Goal: Task Accomplishment & Management: Complete application form

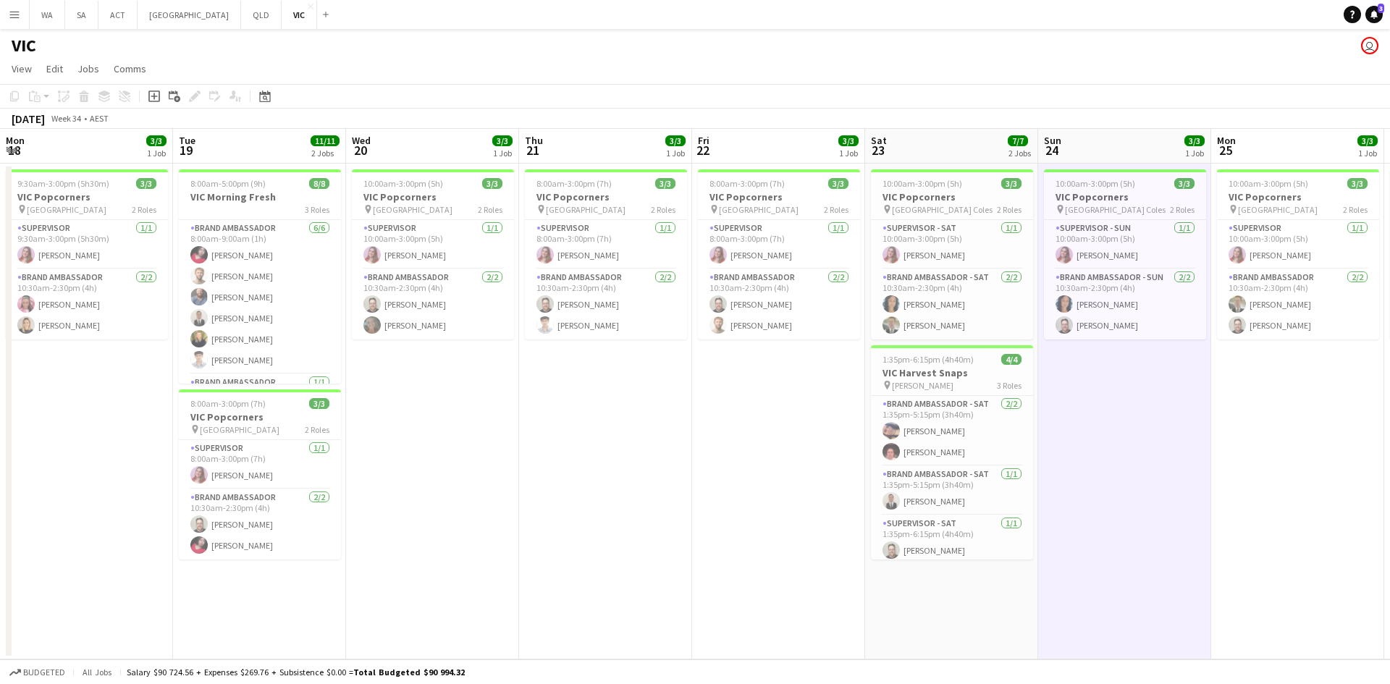
scroll to position [5, 0]
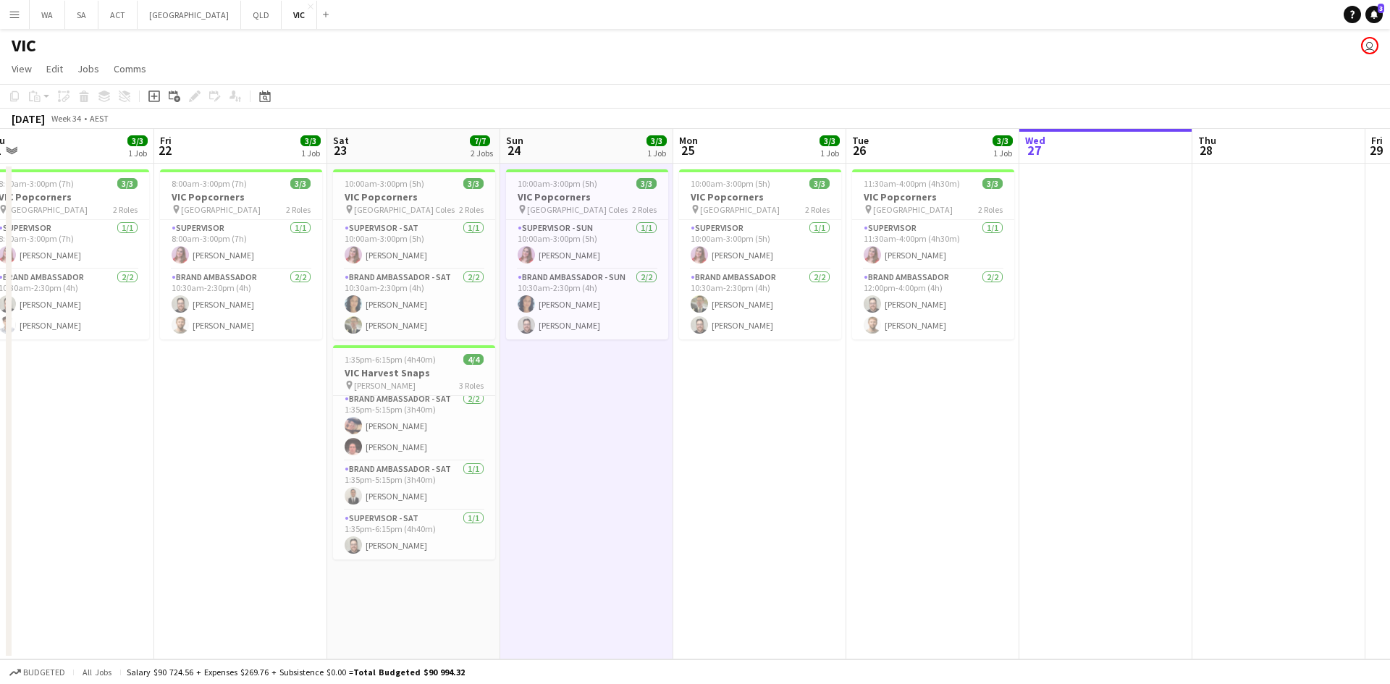
drag, startPoint x: 1371, startPoint y: 414, endPoint x: 1192, endPoint y: 431, distance: 179.5
click at [1192, 433] on app-calendar-viewport "Mon 18 3/3 1 Job Tue 19 11/11 2 Jobs Wed 20 3/3 1 Job Thu 21 3/3 1 Job Fri 22 3…" at bounding box center [695, 394] width 1390 height 530
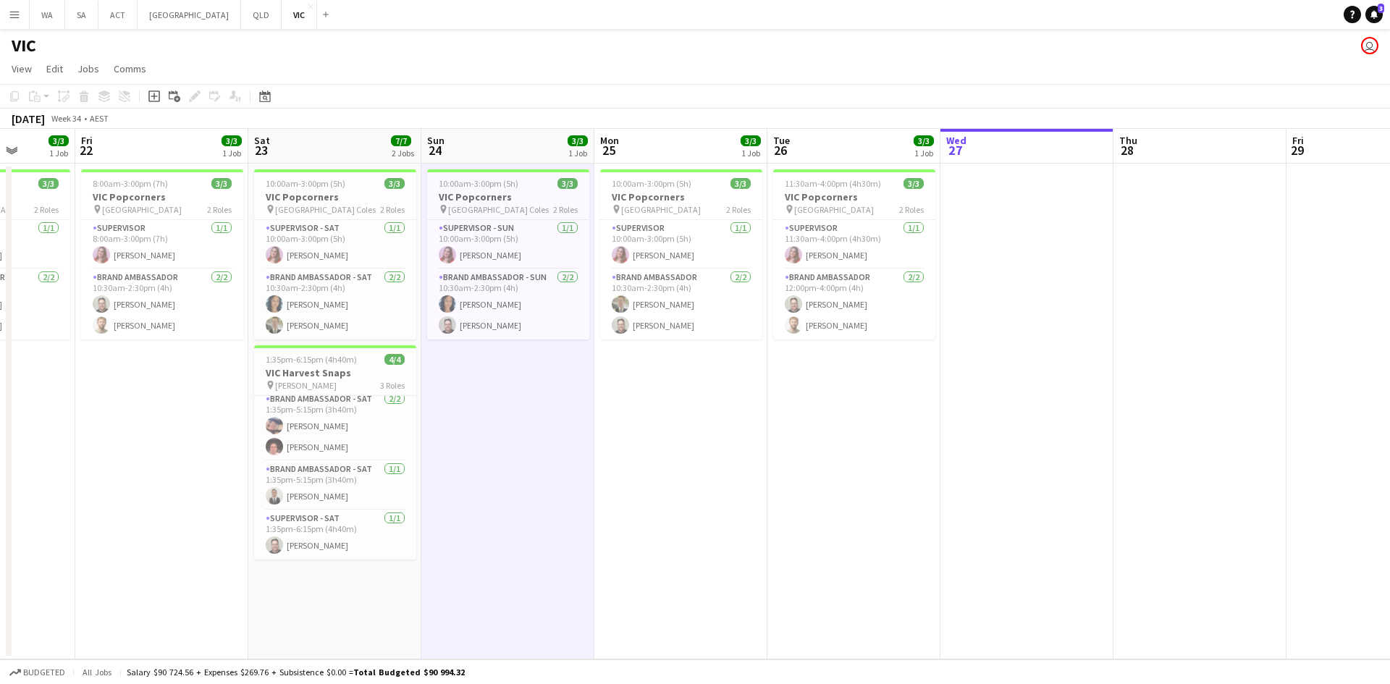
drag, startPoint x: 758, startPoint y: 240, endPoint x: 334, endPoint y: 293, distance: 427.5
click at [334, 293] on app-calendar-viewport "Mon 18 3/3 1 Job Tue 19 11/11 2 Jobs Wed 20 3/3 1 Job Thu 21 3/3 1 Job Fri 22 3…" at bounding box center [695, 394] width 1390 height 530
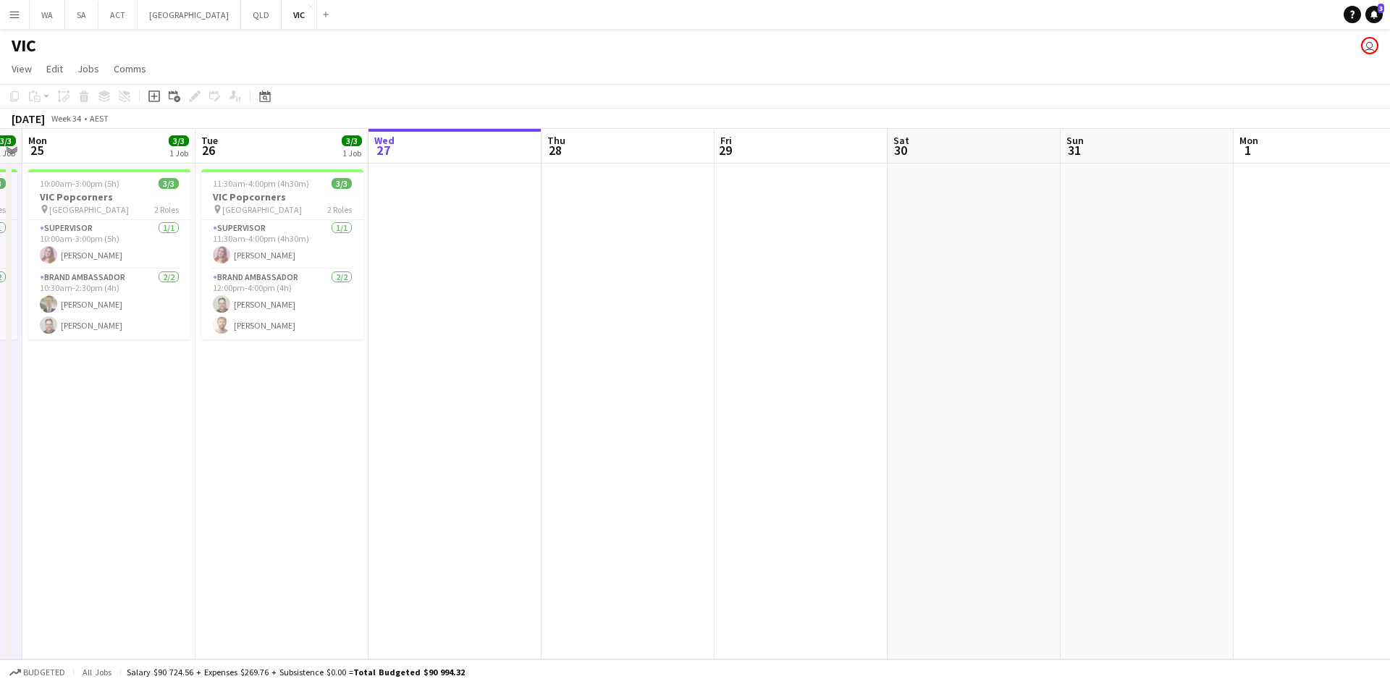
drag, startPoint x: 835, startPoint y: 253, endPoint x: 605, endPoint y: 285, distance: 232.3
click at [605, 285] on app-calendar-viewport "Fri 22 3/3 1 Job Sat 23 7/7 2 Jobs Sun 24 3/3 1 Job Mon 25 3/3 1 Job Tue 26 3/3…" at bounding box center [695, 394] width 1390 height 530
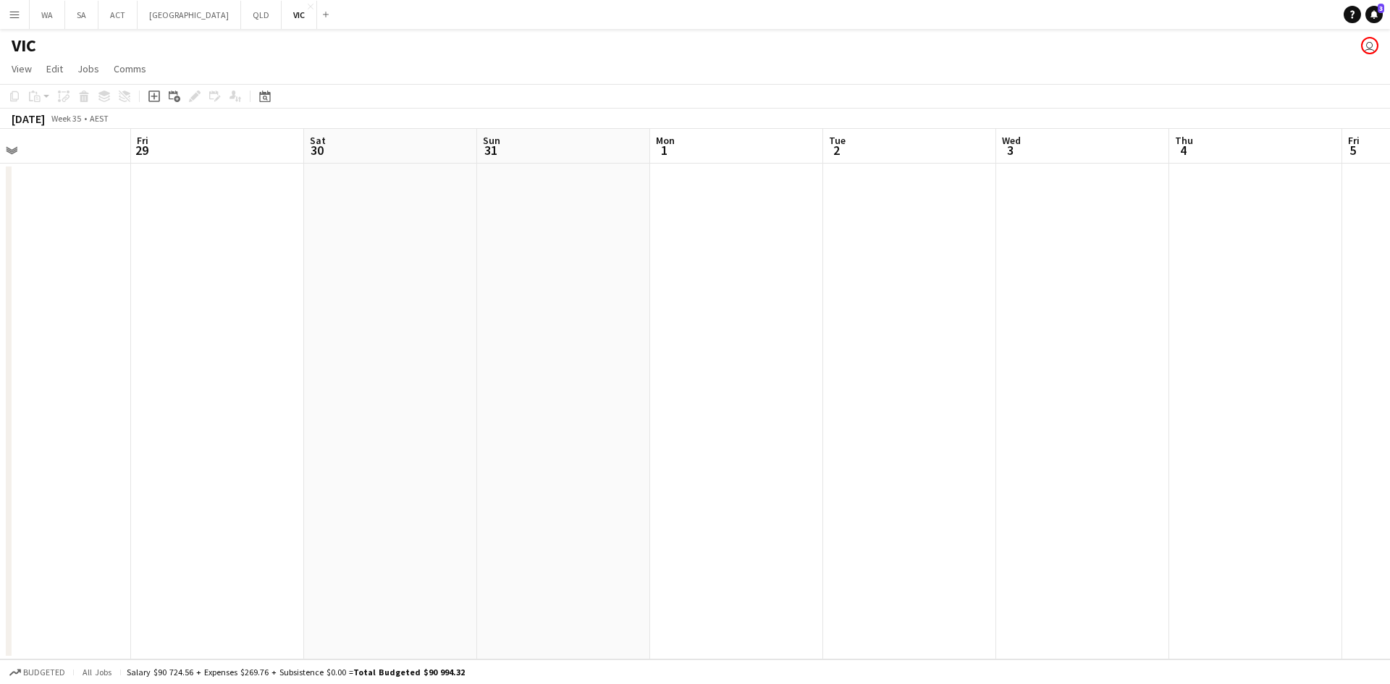
scroll to position [0, 531]
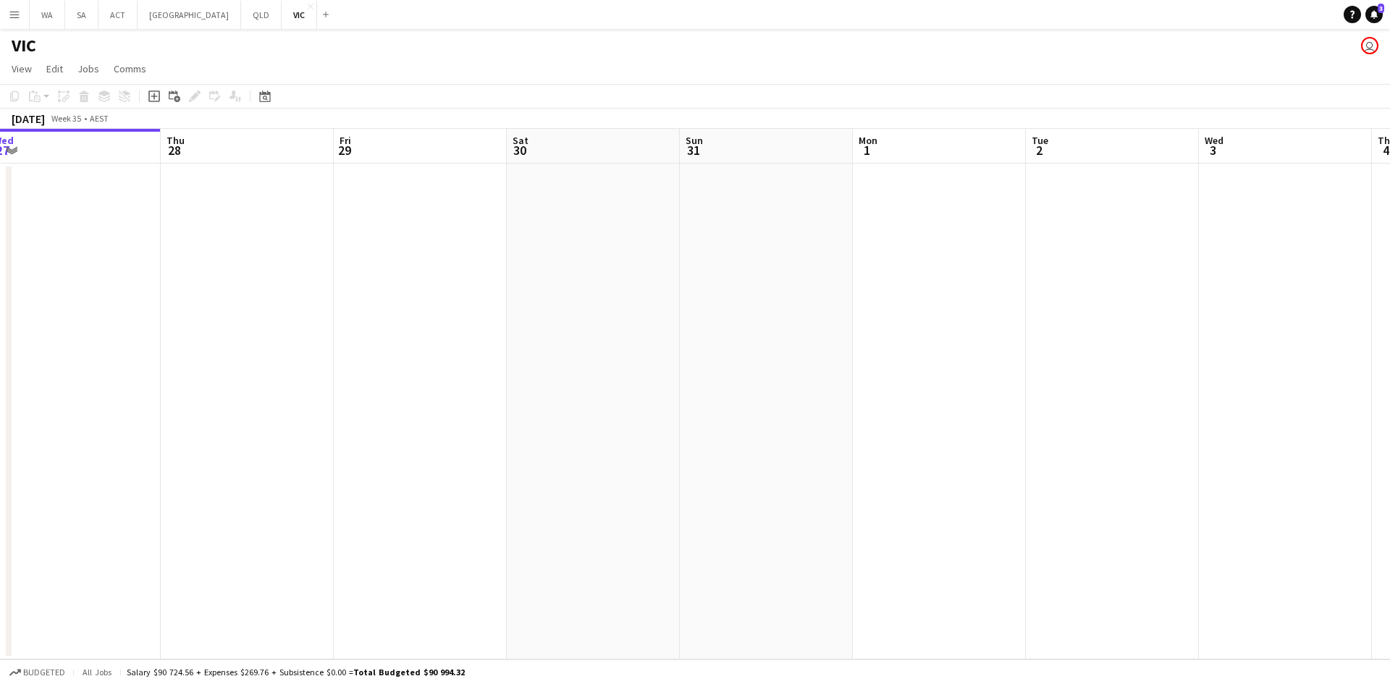
drag, startPoint x: 1197, startPoint y: 209, endPoint x: 820, endPoint y: 307, distance: 389.5
click at [821, 307] on app-calendar-viewport "Sun 24 3/3 1 Job Mon 25 3/3 1 Job Tue 26 3/3 1 Job Wed 27 Thu 28 Fri 29 Sat 30 …" at bounding box center [695, 394] width 1390 height 530
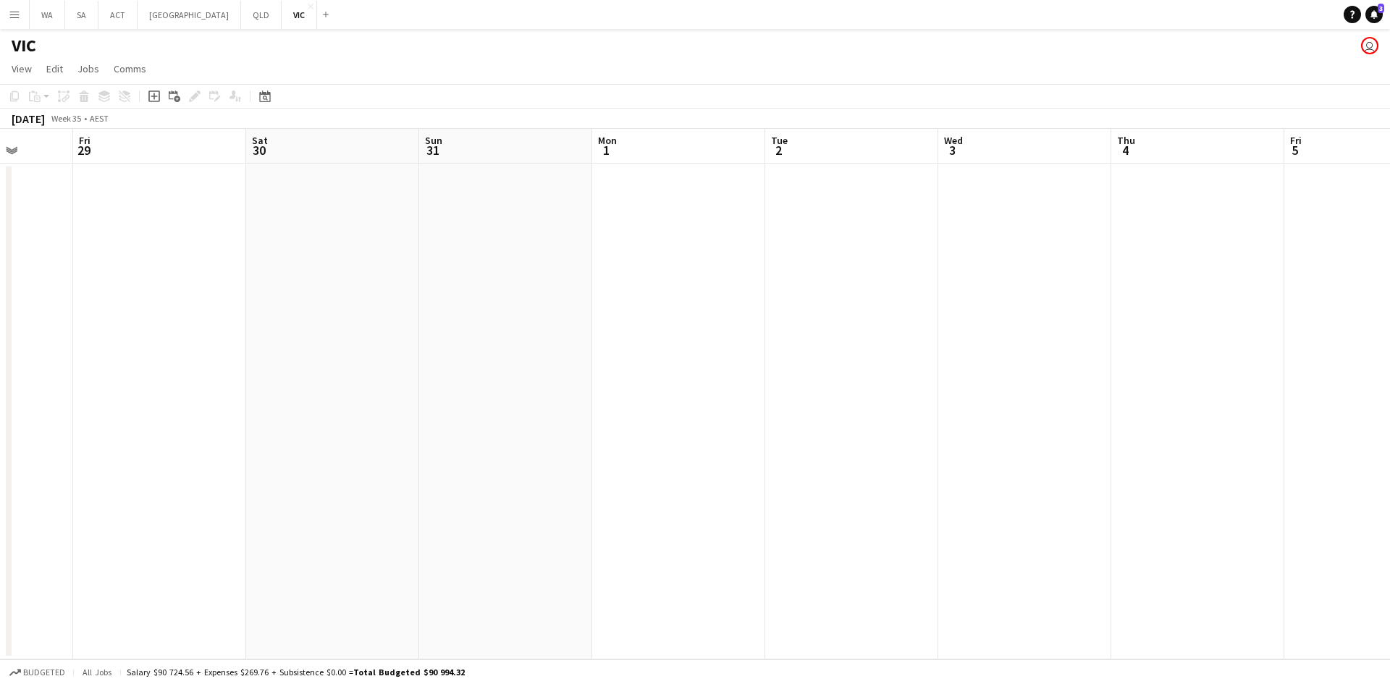
drag, startPoint x: 1188, startPoint y: 247, endPoint x: 1001, endPoint y: 268, distance: 188.0
click at [1001, 268] on app-calendar-viewport "Tue 26 3/3 1 Job Wed 27 Thu 28 Fri 29 Sat 30 Sun 31 Mon 1 Tue 2 Wed 3 Thu 4 Fri…" at bounding box center [695, 394] width 1390 height 530
drag, startPoint x: 1169, startPoint y: 249, endPoint x: 1040, endPoint y: 272, distance: 130.9
click at [1040, 272] on app-calendar-viewport "Tue 26 3/3 1 Job Wed 27 Thu 28 Fri 29 Sat 30 Sun 31 Mon 1 Tue 2 Wed 3 Thu 4 Fri…" at bounding box center [695, 394] width 1390 height 530
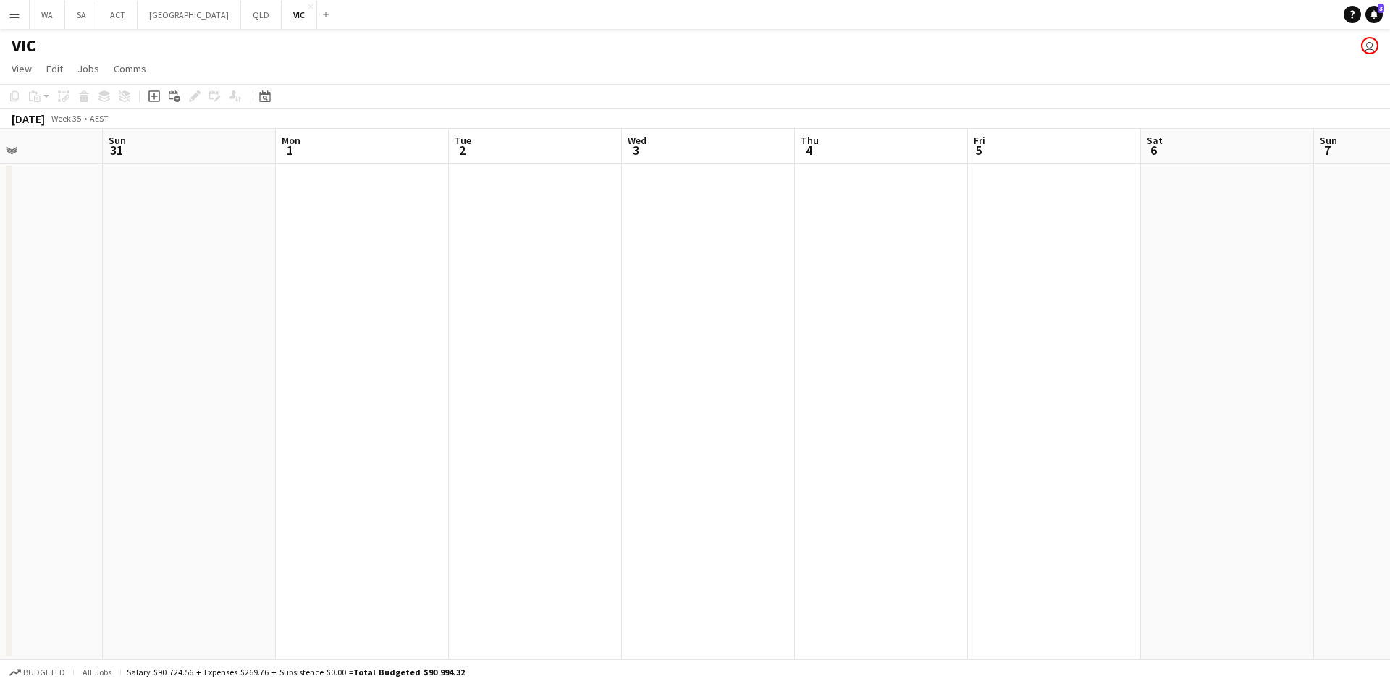
drag, startPoint x: 1084, startPoint y: 265, endPoint x: 1058, endPoint y: 267, distance: 26.1
click at [1058, 267] on app-calendar-viewport "Thu 28 Fri 29 Sat 30 Sun 31 Mon 1 Tue 2 Wed 3 Thu 4 Fri 5 Sat 6 Sun 7 Mon 8 Tue…" at bounding box center [695, 394] width 1390 height 530
drag, startPoint x: 1321, startPoint y: 227, endPoint x: 1215, endPoint y: 344, distance: 158.4
click at [1215, 344] on app-calendar-viewport "Sat 30 Sun 31 Mon 1 Tue 2 Wed 3 Thu 4 Fri 5 Sat 6 Sun 7 Mon 8 Tue 9 Wed 10 Thu …" at bounding box center [695, 394] width 1390 height 530
drag, startPoint x: 858, startPoint y: 342, endPoint x: 1314, endPoint y: 341, distance: 455.9
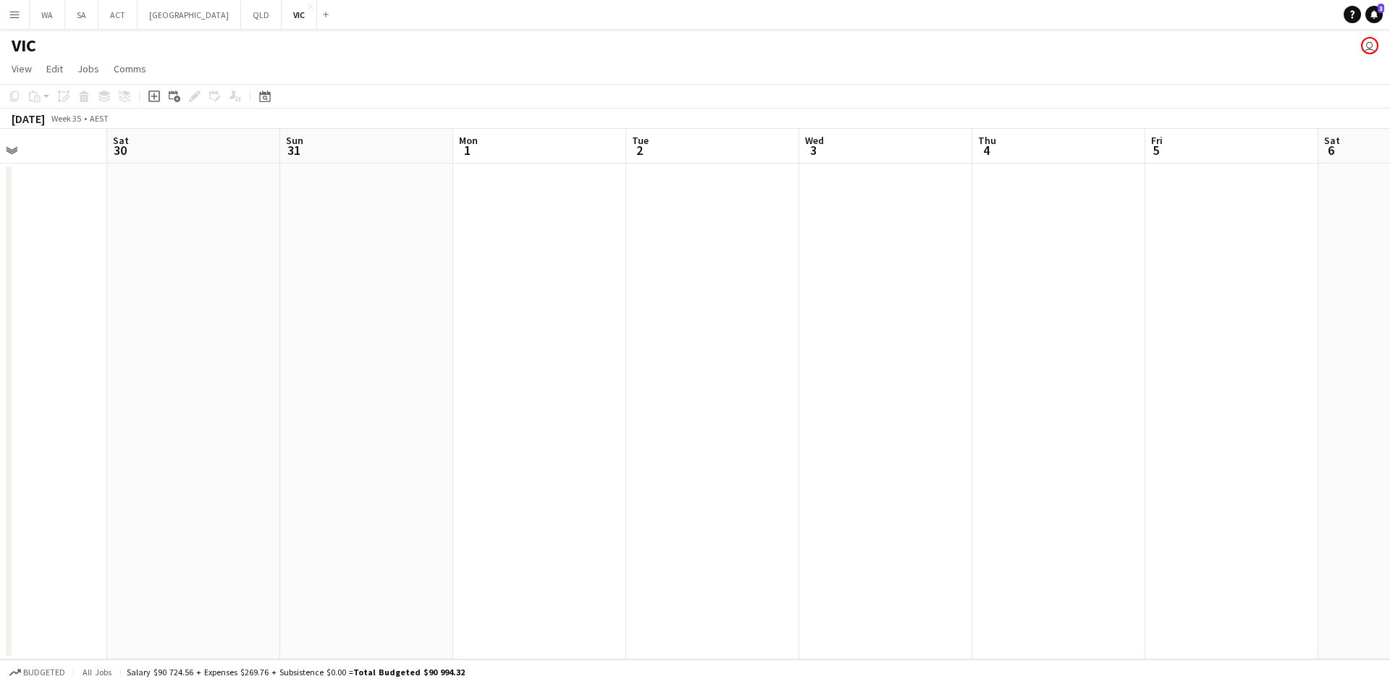
click at [1314, 341] on app-calendar-viewport "Wed 27 Thu 28 Fri 29 Sat 30 Sun 31 Mon 1 Tue 2 Wed 3 Thu 4 Fri 5 Sat 6 Sun 7 Mo…" at bounding box center [695, 394] width 1390 height 530
drag, startPoint x: 1026, startPoint y: 338, endPoint x: 1297, endPoint y: 337, distance: 270.7
click at [1297, 337] on app-calendar-viewport "Mon 25 3/3 1 Job Tue 26 3/3 1 Job Wed 27 Thu 28 Fri 29 Sat 30 Sun 31 Mon 1 Tue …" at bounding box center [695, 394] width 1390 height 530
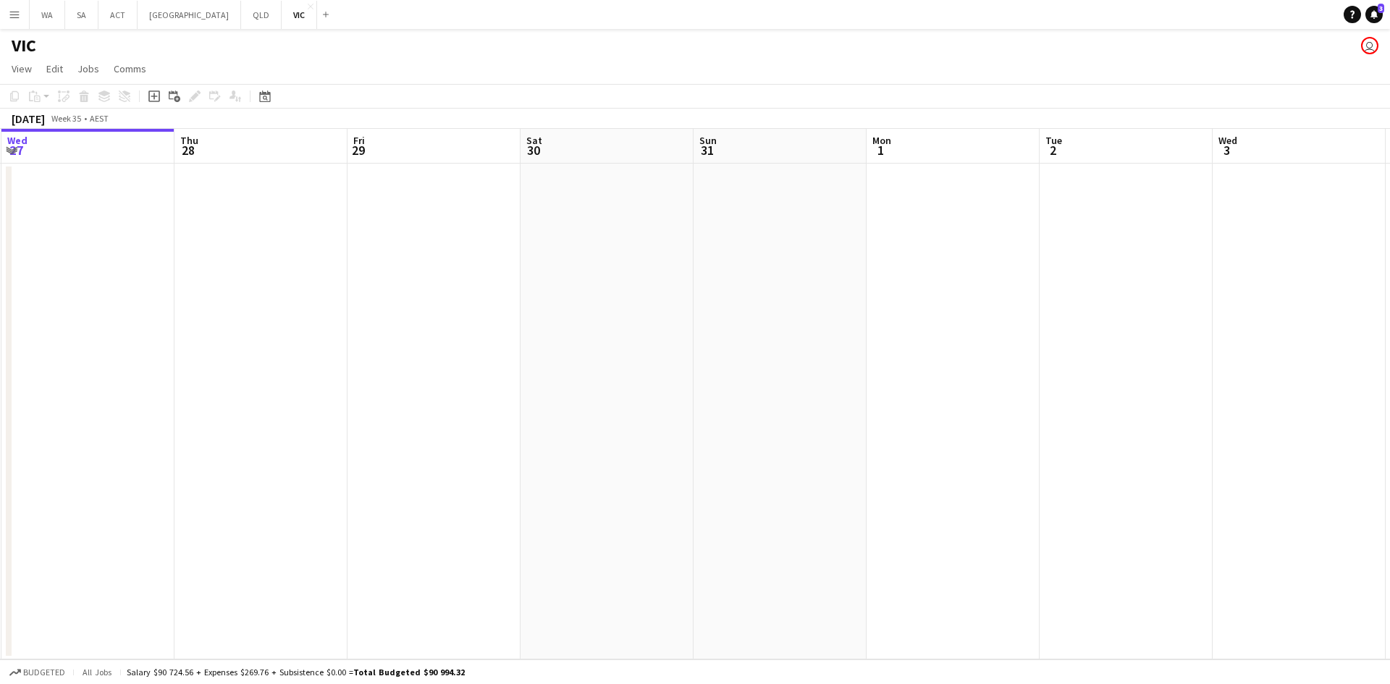
scroll to position [0, 518]
drag, startPoint x: 1015, startPoint y: 334, endPoint x: 898, endPoint y: 358, distance: 119.1
click at [898, 358] on app-calendar-viewport "Sun 24 3/3 1 Job Mon 25 3/3 1 Job Tue 26 3/3 1 Job Wed 27 Thu 28 Fri 29 Sat 30 …" at bounding box center [695, 394] width 1390 height 530
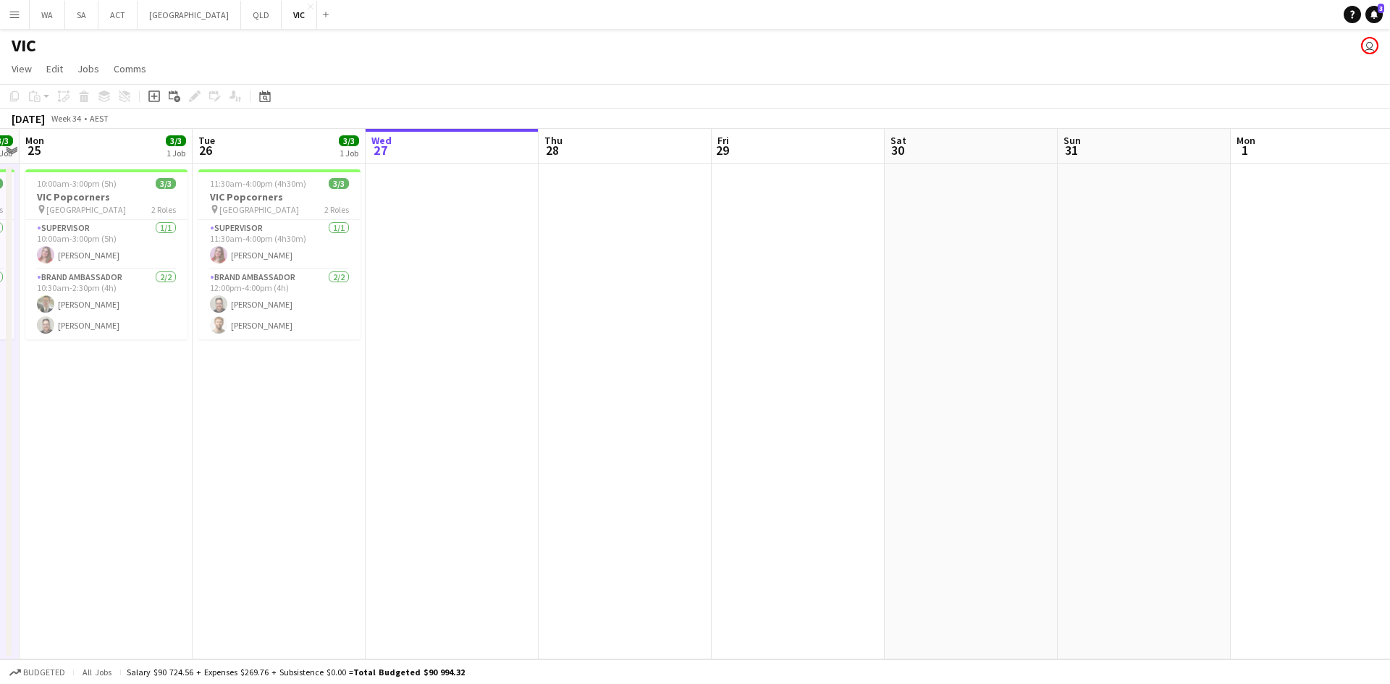
drag, startPoint x: 258, startPoint y: 292, endPoint x: 638, endPoint y: 327, distance: 381.6
click at [637, 329] on app-calendar-viewport "Sat 23 7/7 2 Jobs Sun 24 3/3 1 Job Mon 25 3/3 1 Job Tue 26 3/3 1 Job Wed 27 Thu…" at bounding box center [695, 394] width 1390 height 530
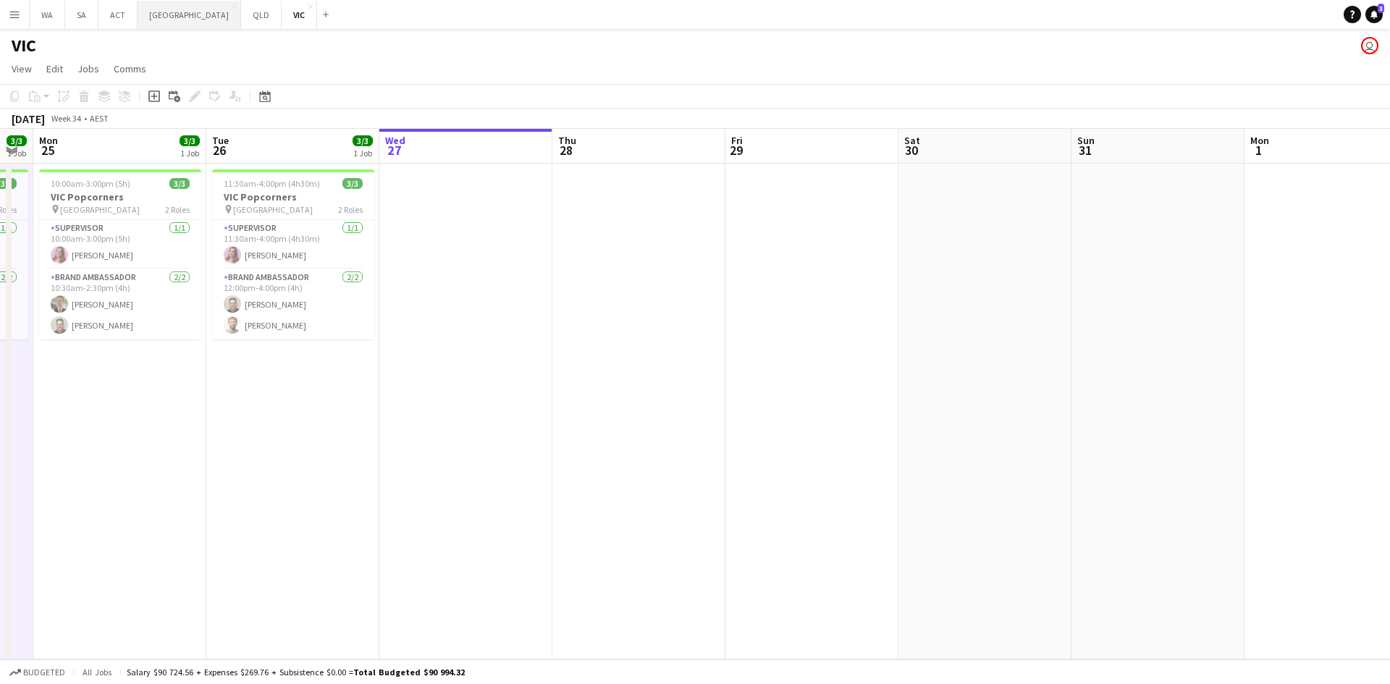
click at [170, 22] on button "NSW Close" at bounding box center [189, 15] width 103 height 28
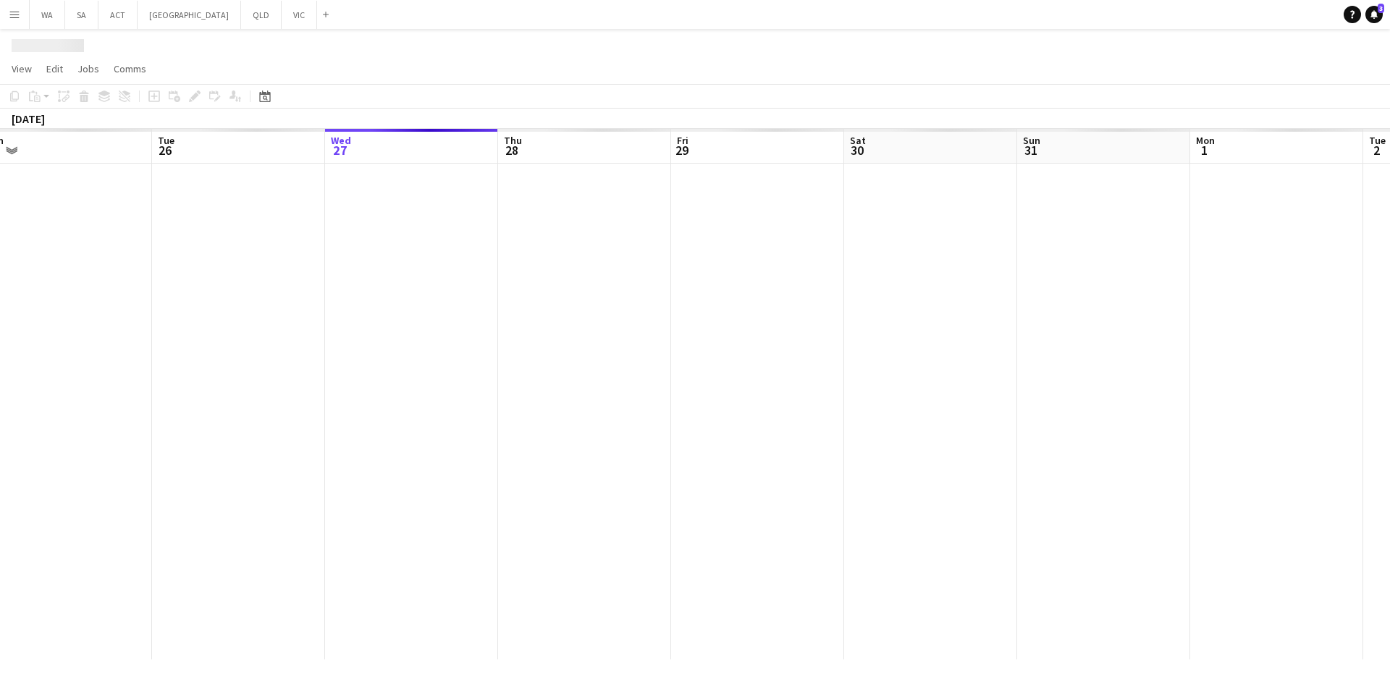
drag, startPoint x: 251, startPoint y: 219, endPoint x: 554, endPoint y: 211, distance: 303.3
click at [567, 212] on app-calendar-viewport "Sat 23 Sun 24 Mon 25 Tue 26 Wed 27 Thu 28 Fri 29 Sat 30 Sun 31 Mon 1 Tue 2 Wed …" at bounding box center [695, 394] width 1390 height 530
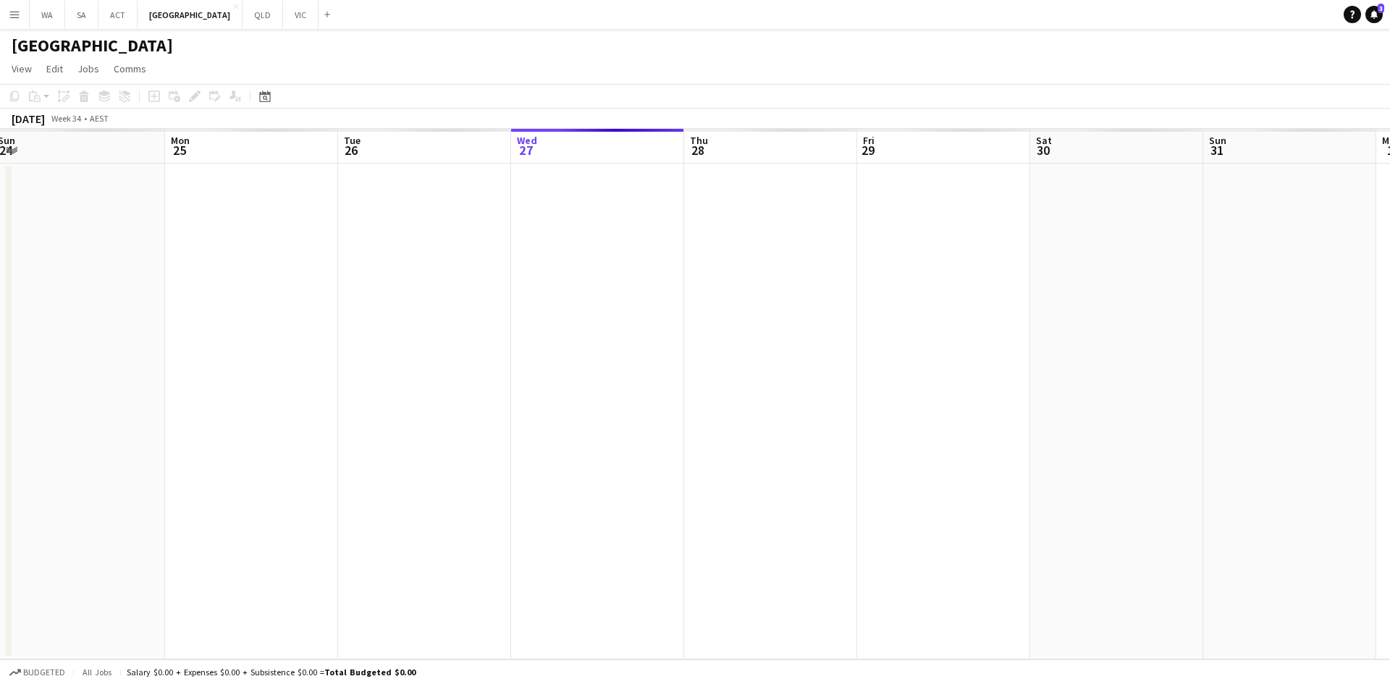
click at [819, 235] on app-calendar-viewport "Fri 22 Sat 23 Sun 24 Mon 25 Tue 26 Wed 27 Thu 28 Fri 29 Sat 30 Sun 31 Mon 1 Tue…" at bounding box center [695, 394] width 1390 height 530
click at [586, 242] on app-calendar-viewport "Mon 18 Tue 19 Wed 20 Thu 21 Fri 22 Sat 23 Sun 24 Mon 25 Tue 26 Wed 27 Thu 28 Fr…" at bounding box center [695, 394] width 1390 height 530
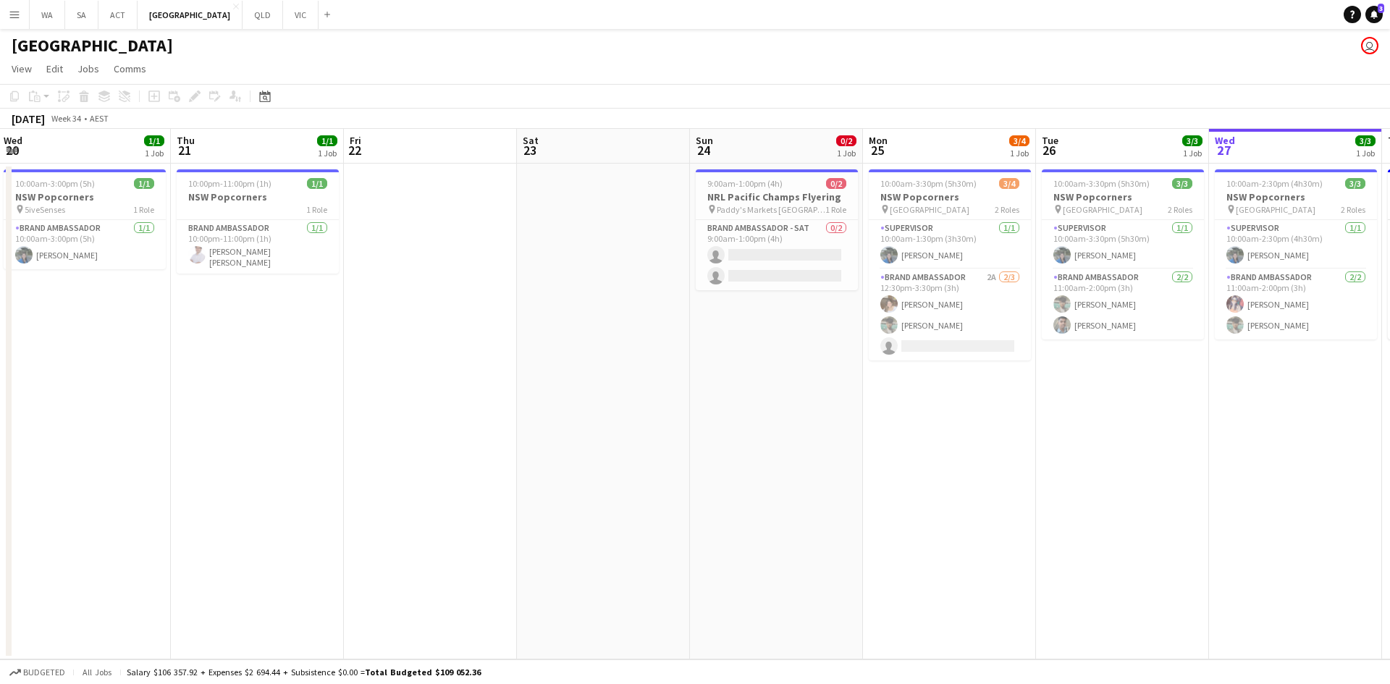
click at [796, 201] on h3 "NRL Pacific Champs Flyering" at bounding box center [776, 196] width 162 height 13
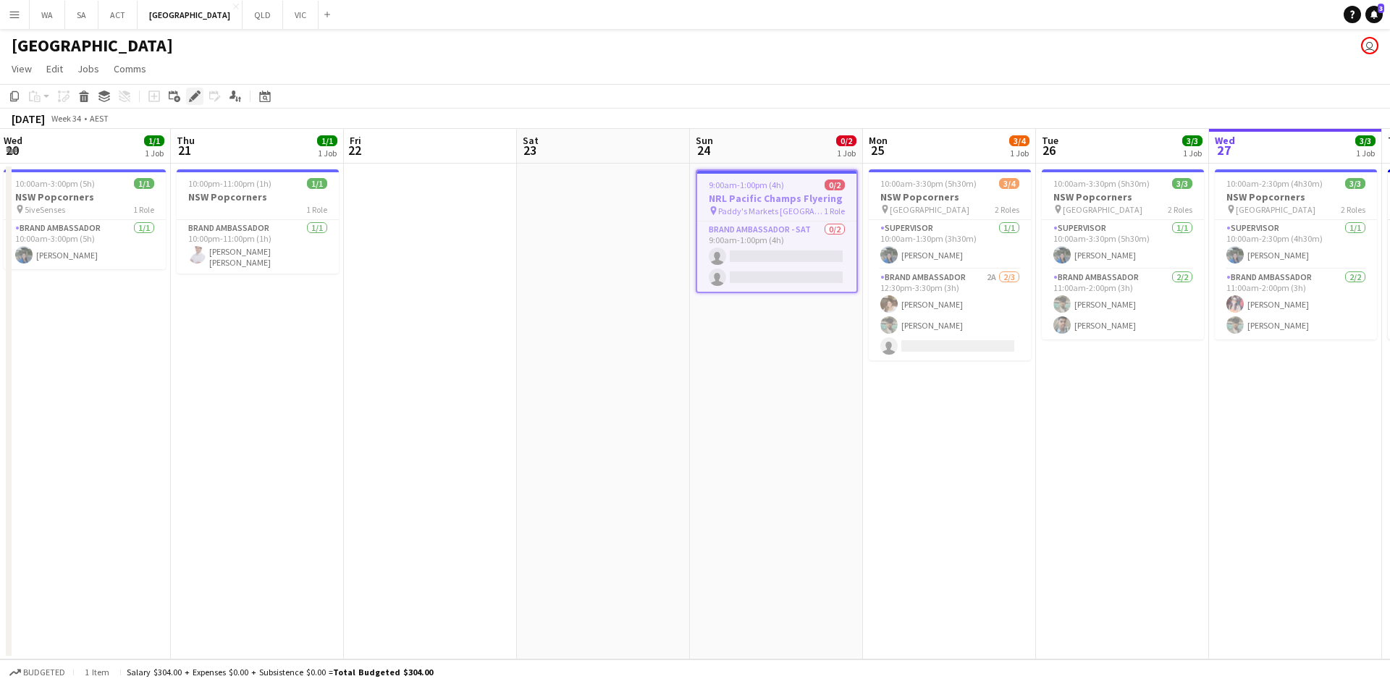
click at [192, 88] on div "Edit" at bounding box center [194, 96] width 17 height 17
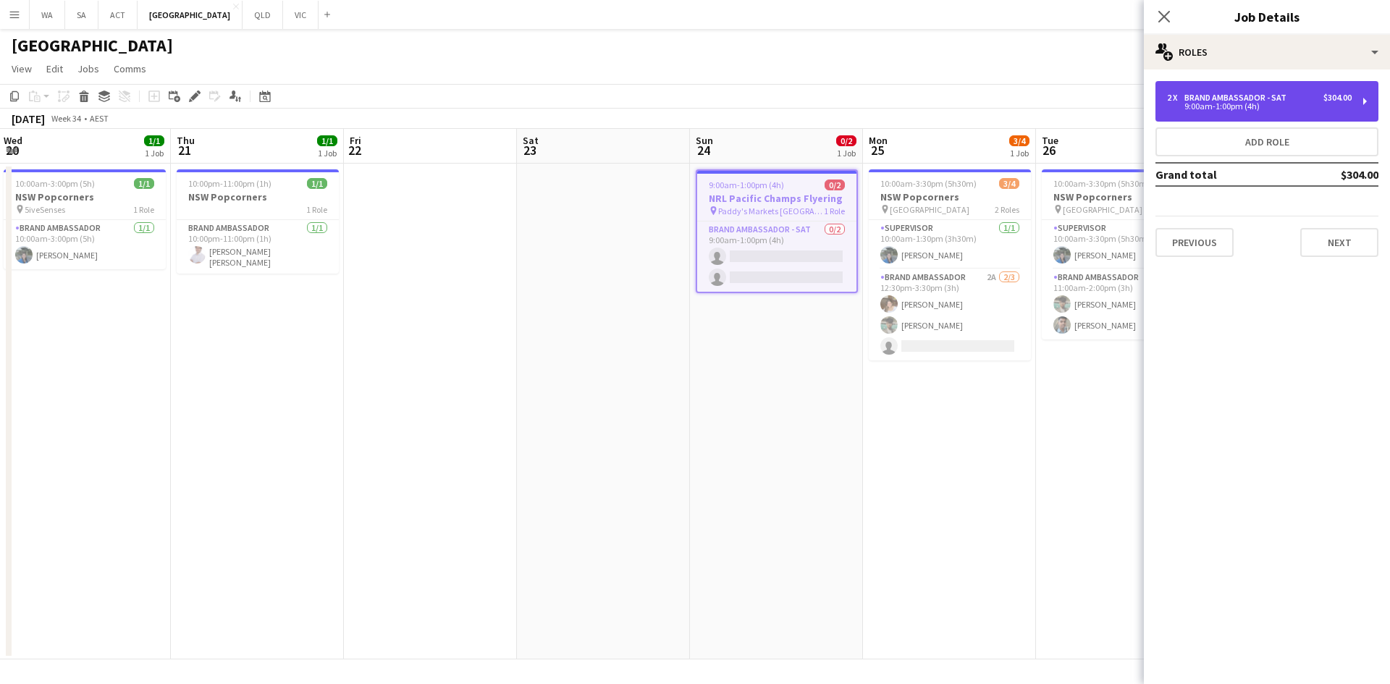
click at [1252, 96] on div "Brand Ambassador - SAT" at bounding box center [1238, 98] width 108 height 10
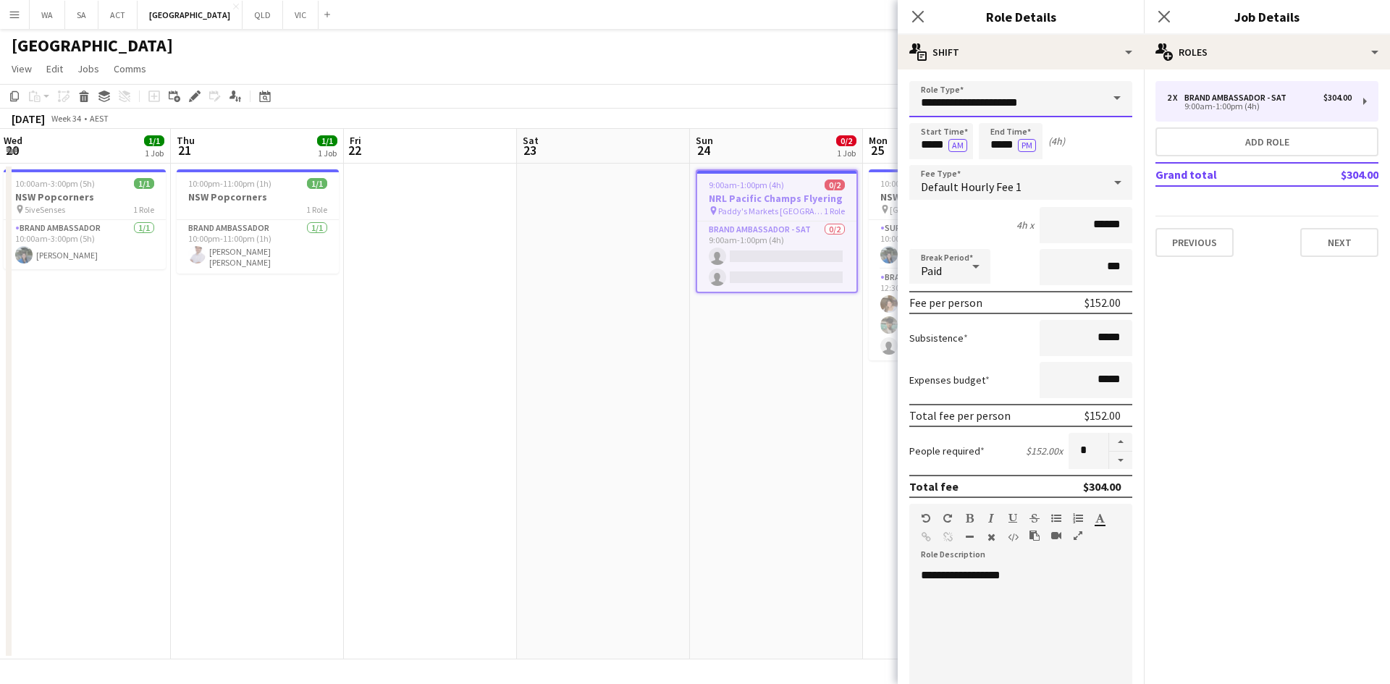
click at [1073, 106] on input "**********" at bounding box center [1020, 99] width 223 height 36
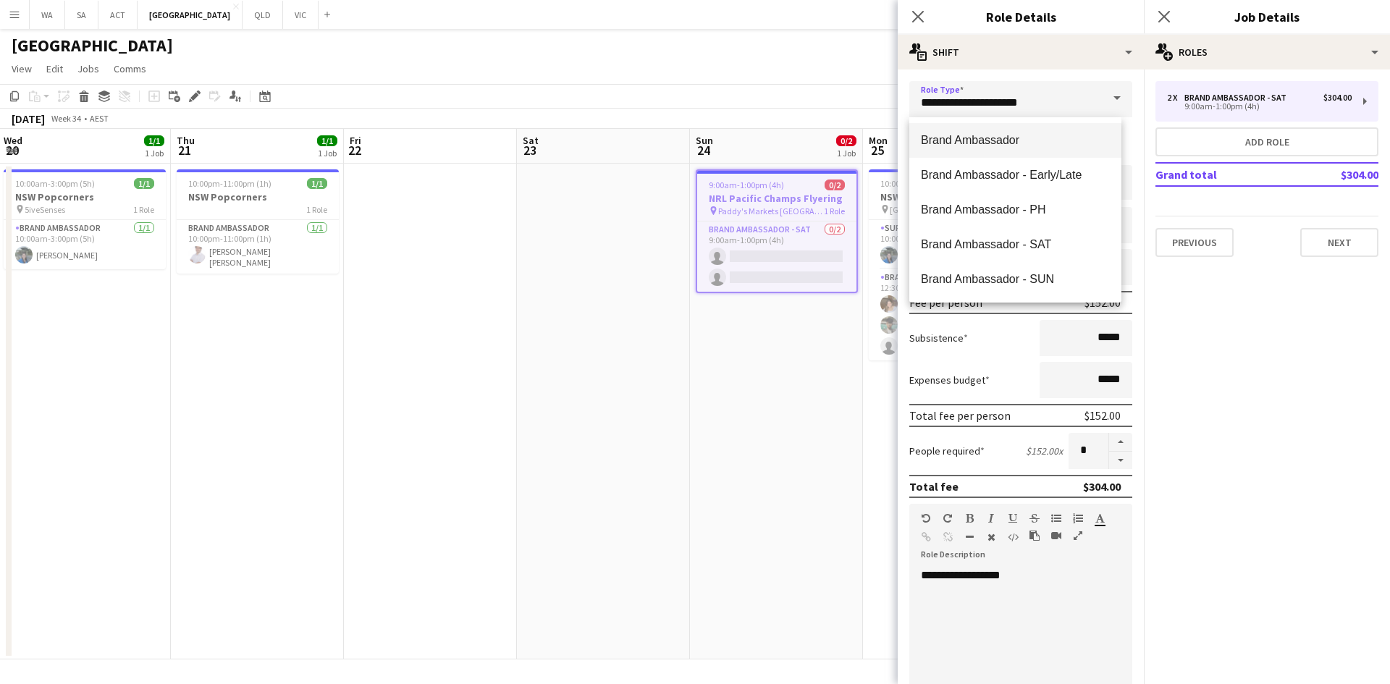
click at [1078, 147] on span "Brand Ambassador" at bounding box center [1015, 140] width 189 height 14
type input "**********"
type input "******"
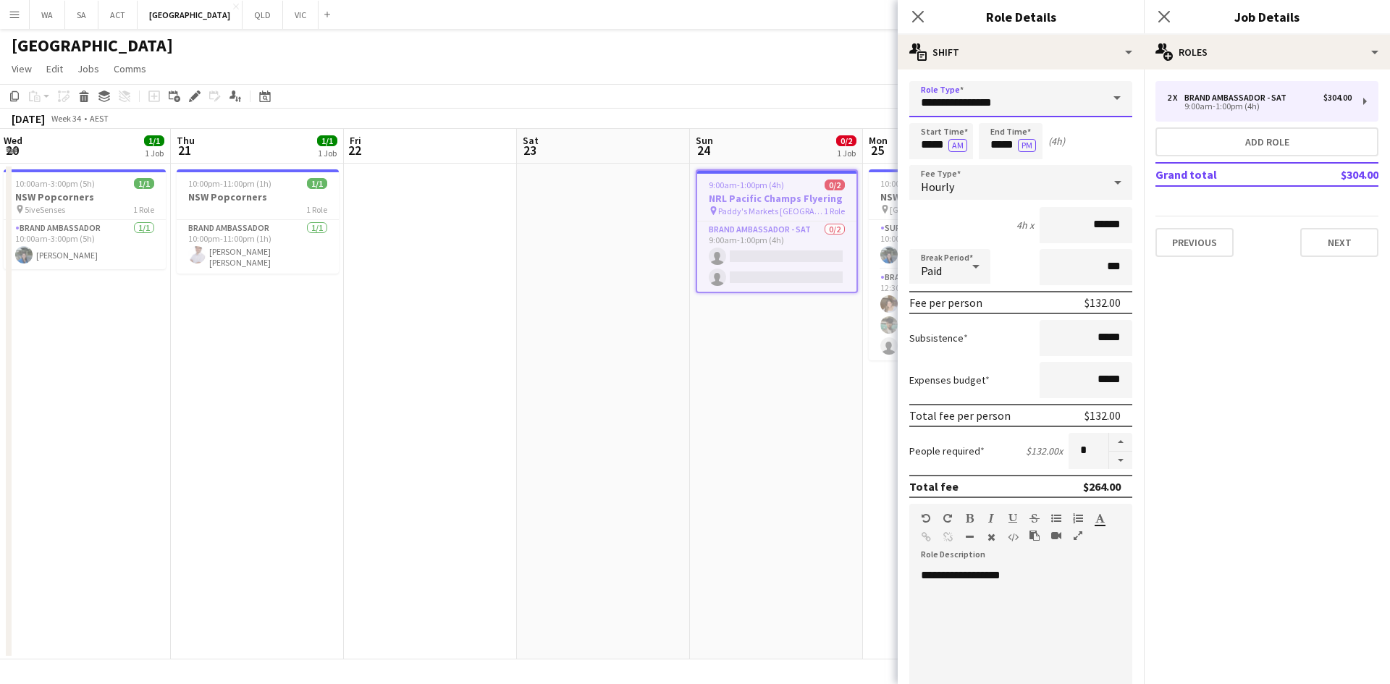
click at [1064, 95] on input "**********" at bounding box center [1020, 99] width 223 height 36
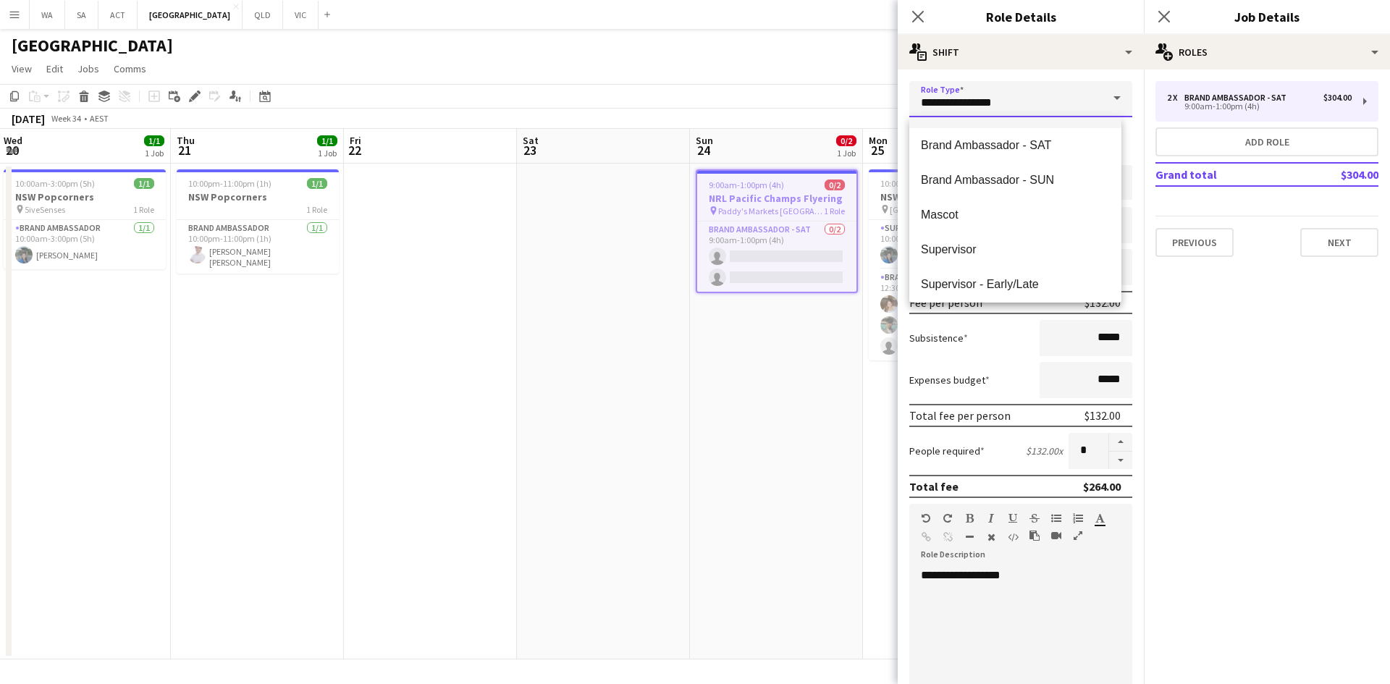
scroll to position [208, 0]
click at [1019, 149] on mat-option "Supervisor" at bounding box center [1015, 140] width 212 height 35
type input "**********"
type input "******"
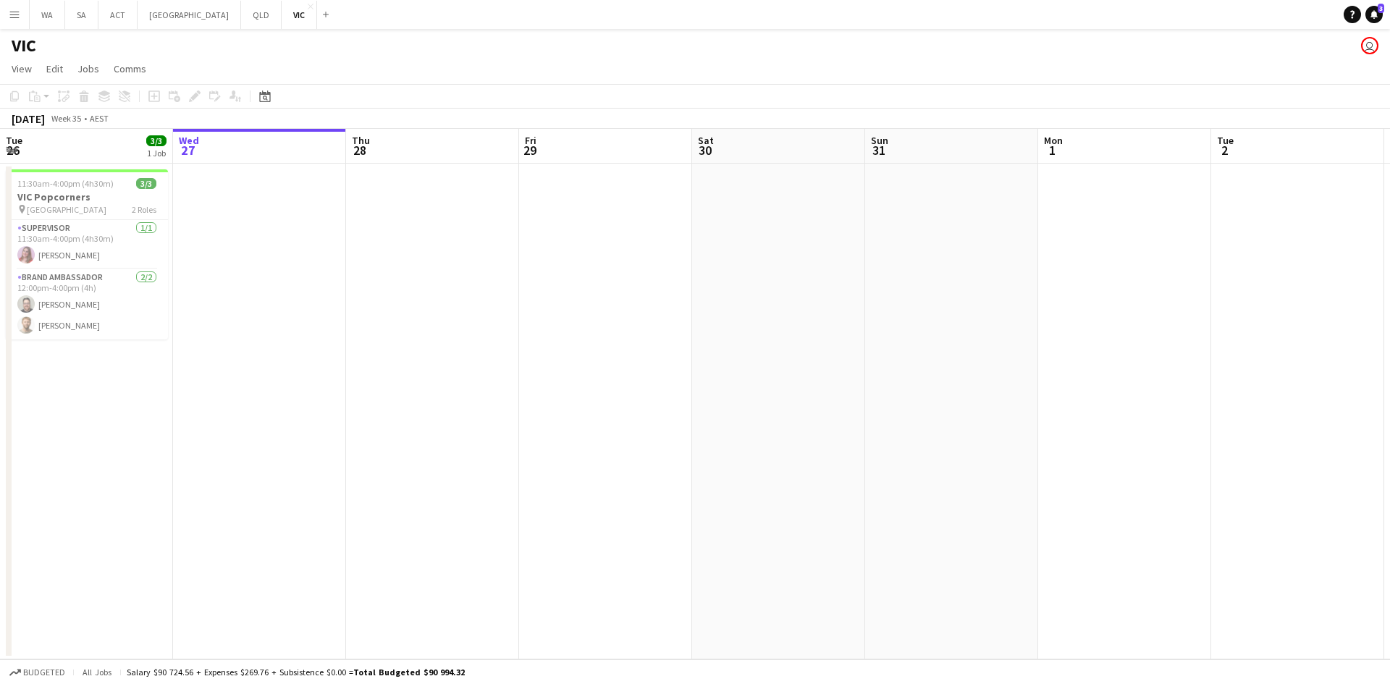
click at [210, 222] on app-date-cell at bounding box center [259, 412] width 173 height 496
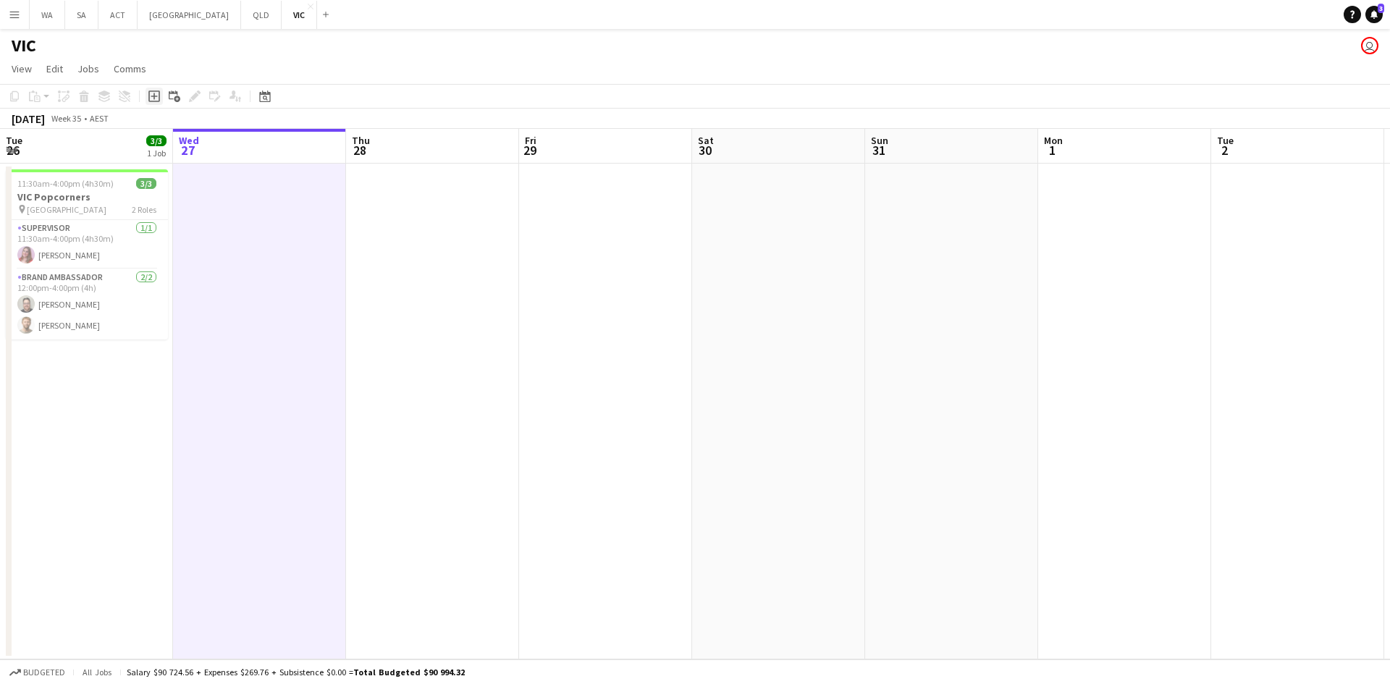
click at [154, 95] on icon at bounding box center [154, 96] width 7 height 7
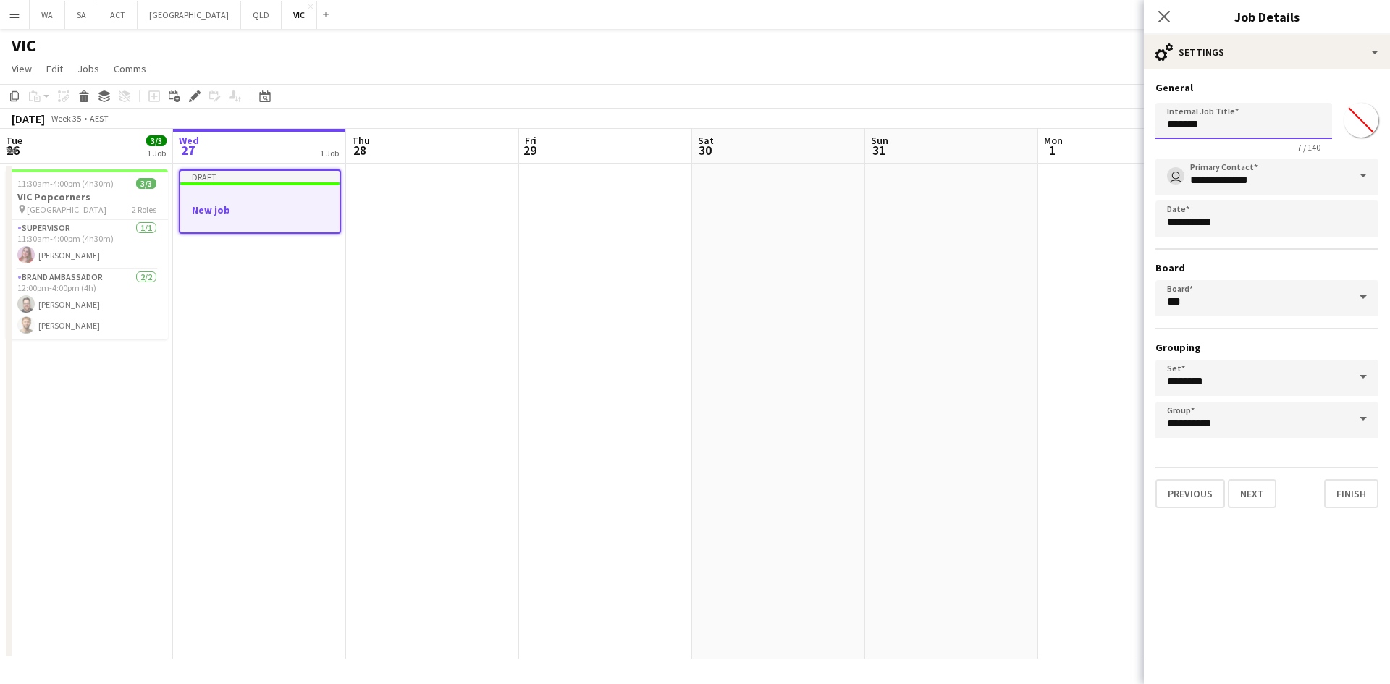
click at [1192, 137] on input "*******" at bounding box center [1243, 121] width 177 height 36
type input "***"
click at [299, 382] on app-date-cell "Draft New job" at bounding box center [259, 412] width 173 height 496
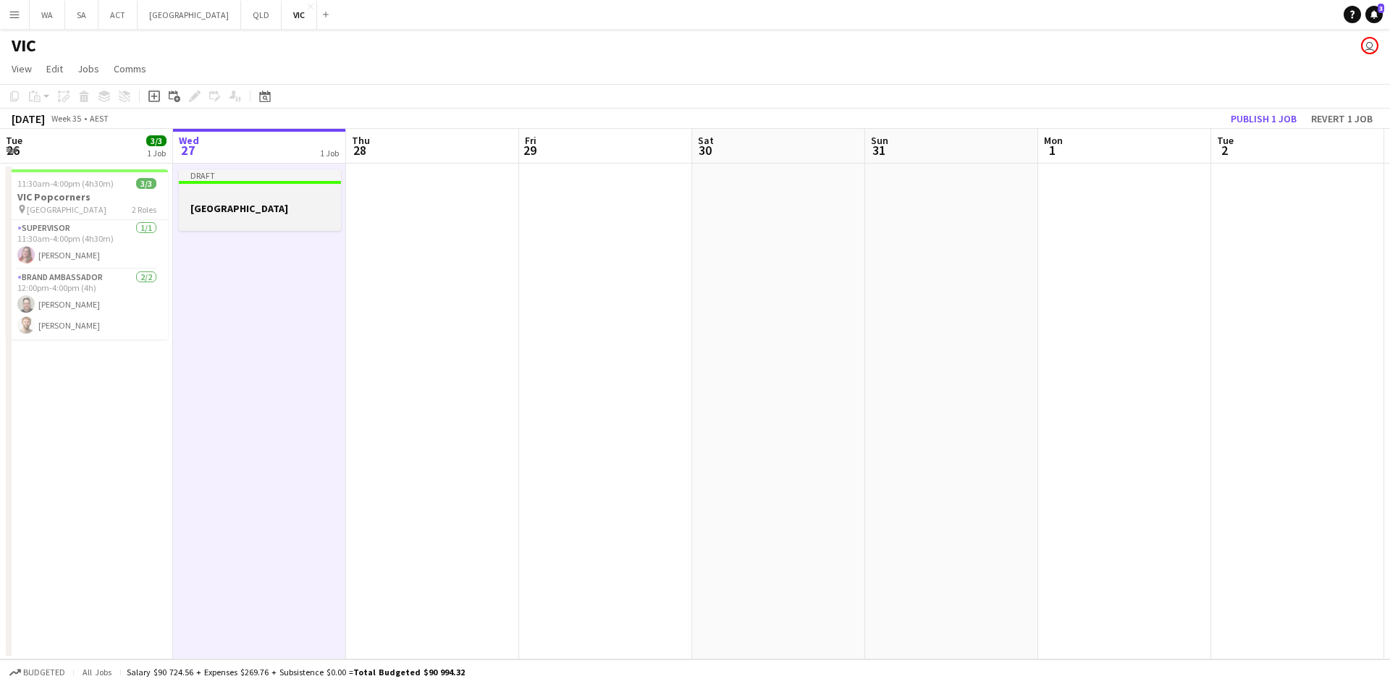
click at [226, 177] on div "Draft" at bounding box center [260, 175] width 162 height 12
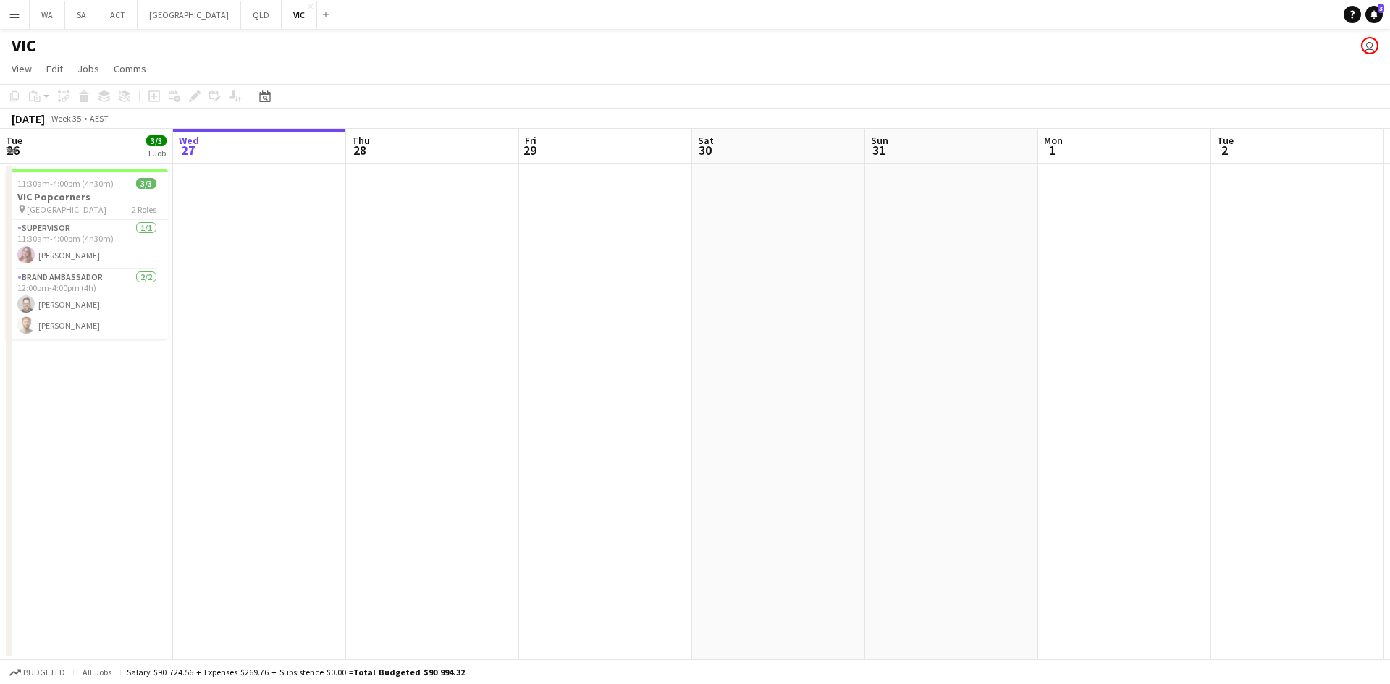
click at [242, 185] on app-date-cell at bounding box center [259, 412] width 173 height 496
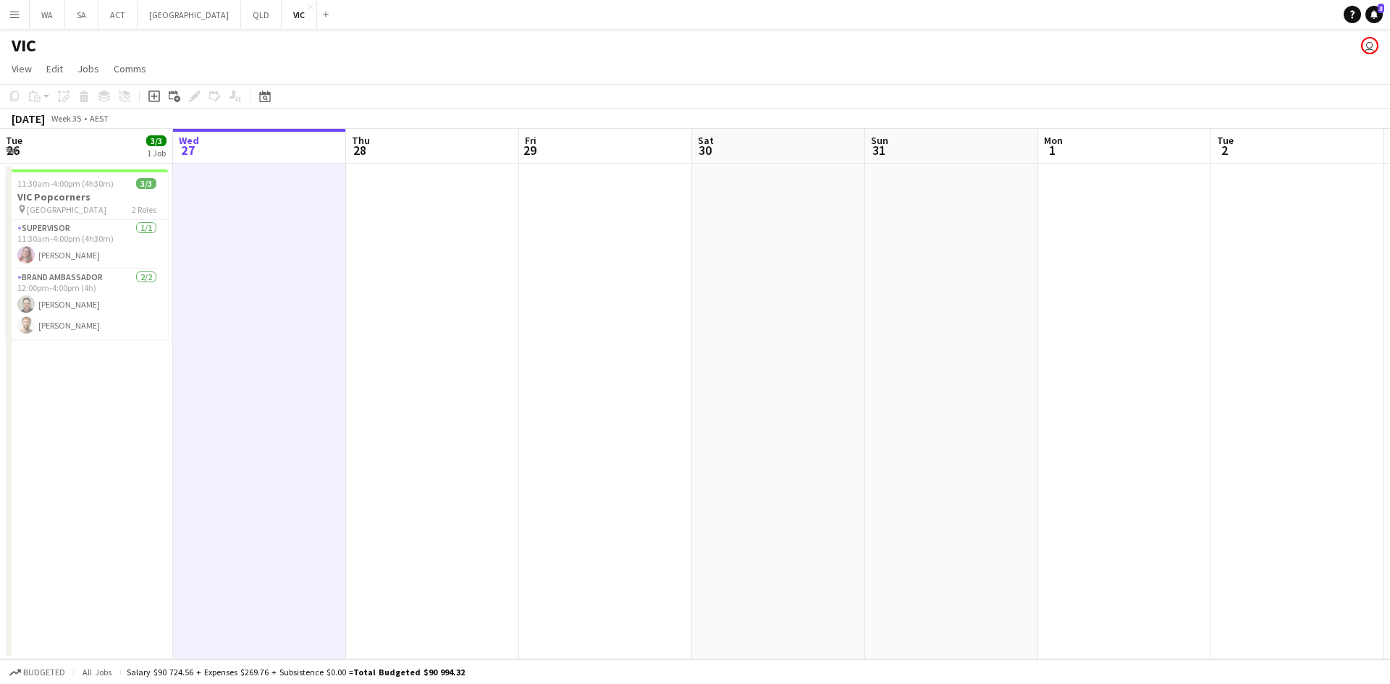
click at [263, 219] on app-date-cell at bounding box center [259, 412] width 173 height 496
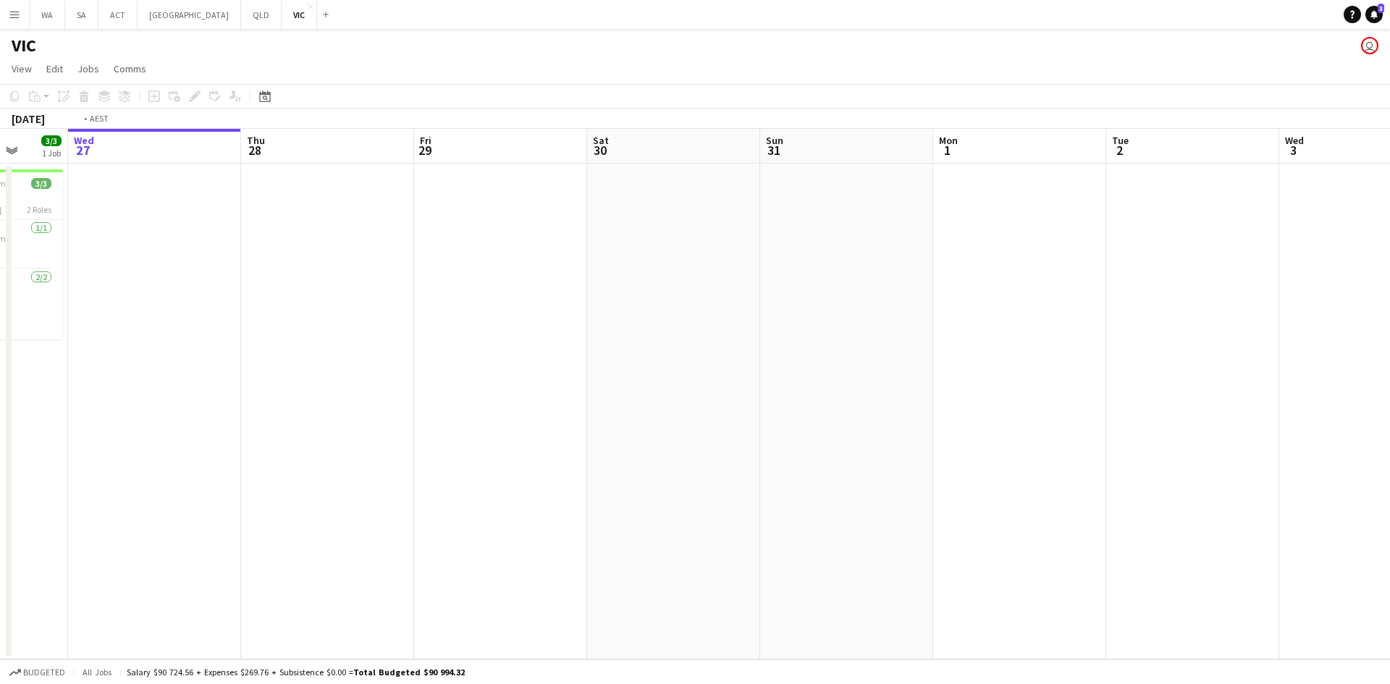
drag, startPoint x: 263, startPoint y: 219, endPoint x: 669, endPoint y: 251, distance: 407.2
click at [606, 242] on app-calendar-viewport "Sun 24 3/3 1 Job Mon 25 3/3 1 Job Tue 26 3/3 1 Job Wed 27 Thu 28 Fri 29 Sat 30 …" at bounding box center [695, 394] width 1390 height 530
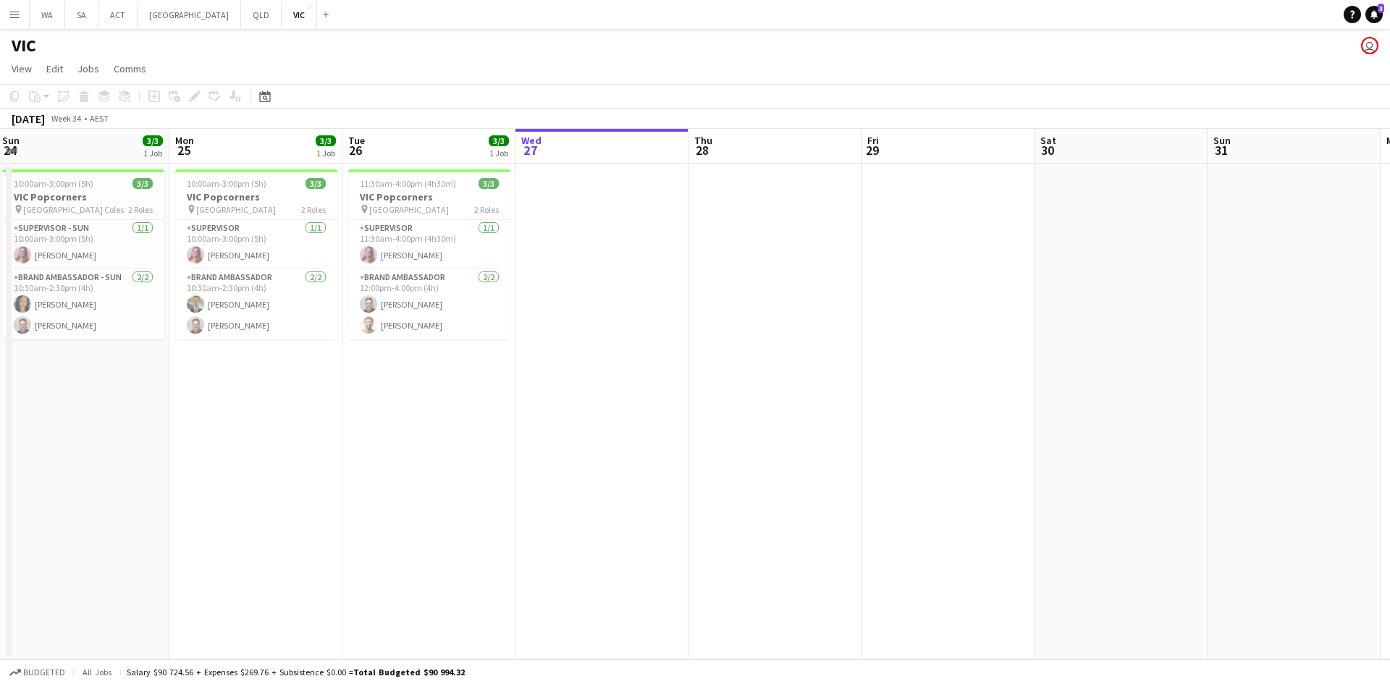
click at [661, 257] on app-date-cell at bounding box center [601, 412] width 173 height 496
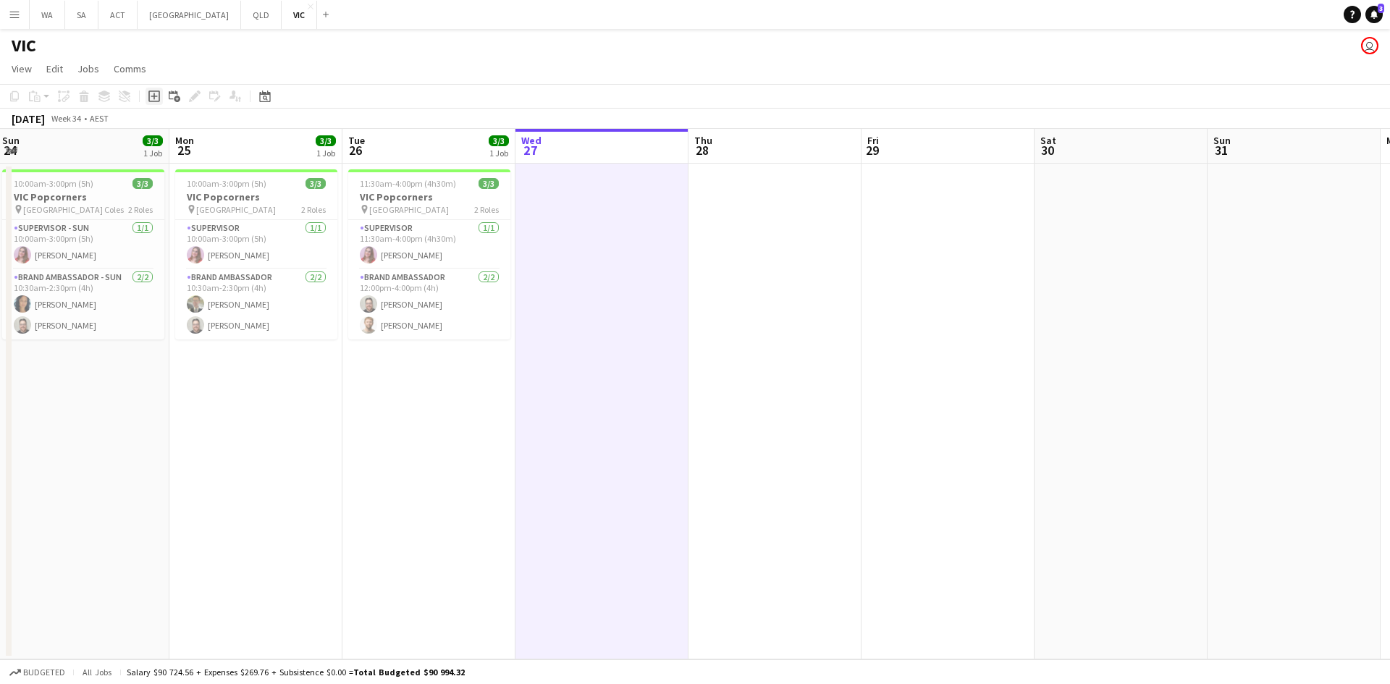
click at [150, 104] on div "Add job" at bounding box center [153, 96] width 17 height 17
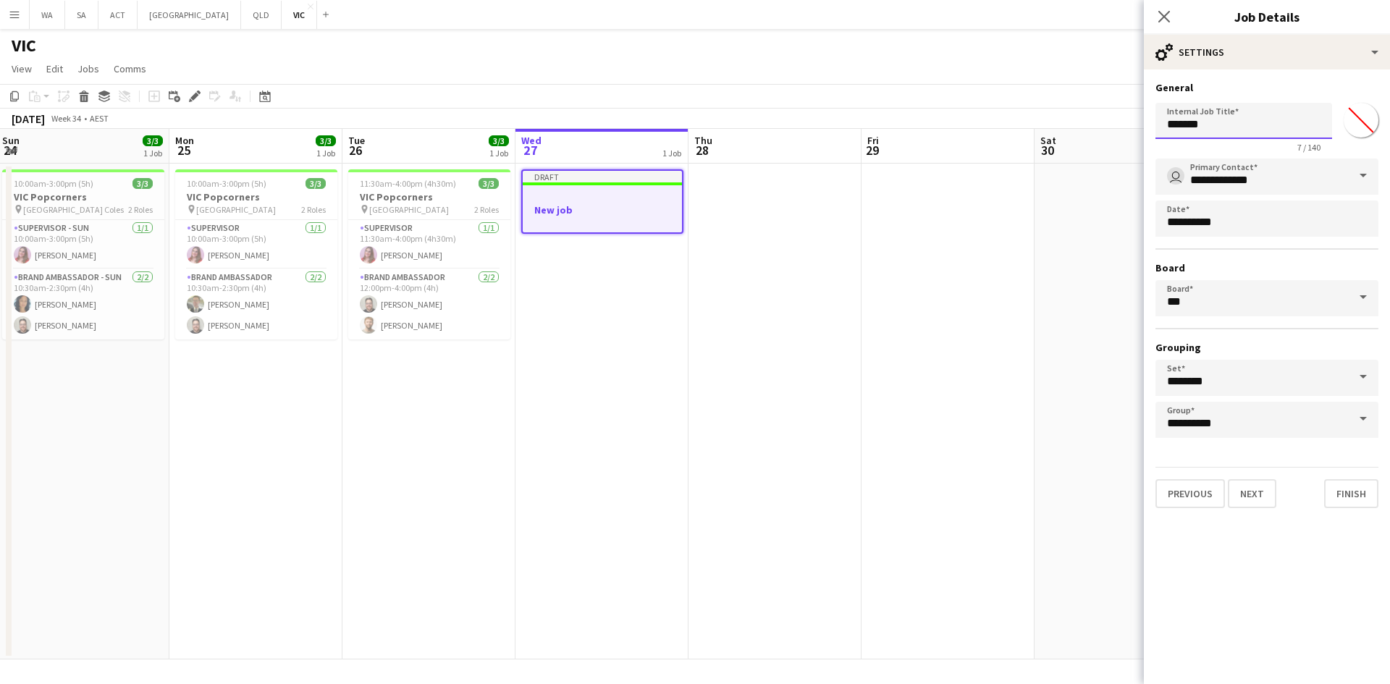
click at [1258, 117] on input "*******" at bounding box center [1243, 121] width 177 height 36
type input "**********"
click at [1265, 470] on div "Previous Next Finish" at bounding box center [1266, 487] width 223 height 41
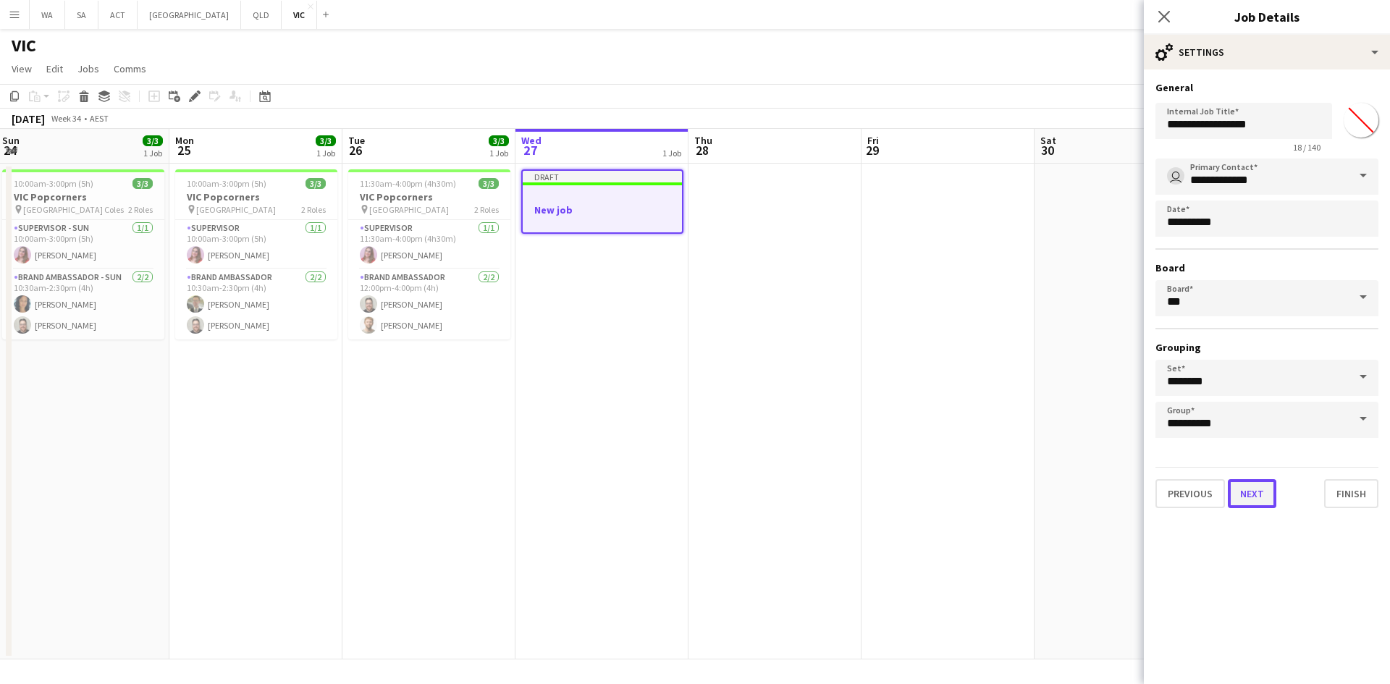
click at [1259, 498] on button "Next" at bounding box center [1251, 493] width 48 height 29
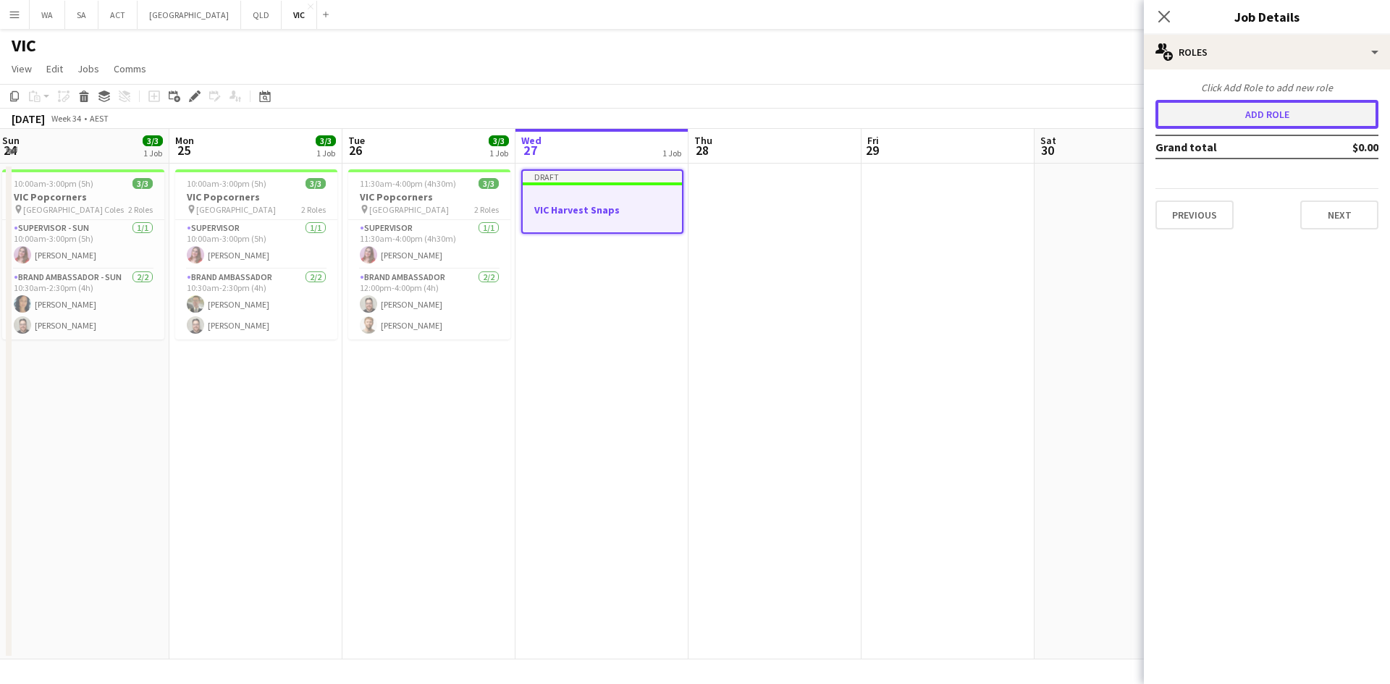
click at [1275, 111] on button "Add role" at bounding box center [1266, 114] width 223 height 29
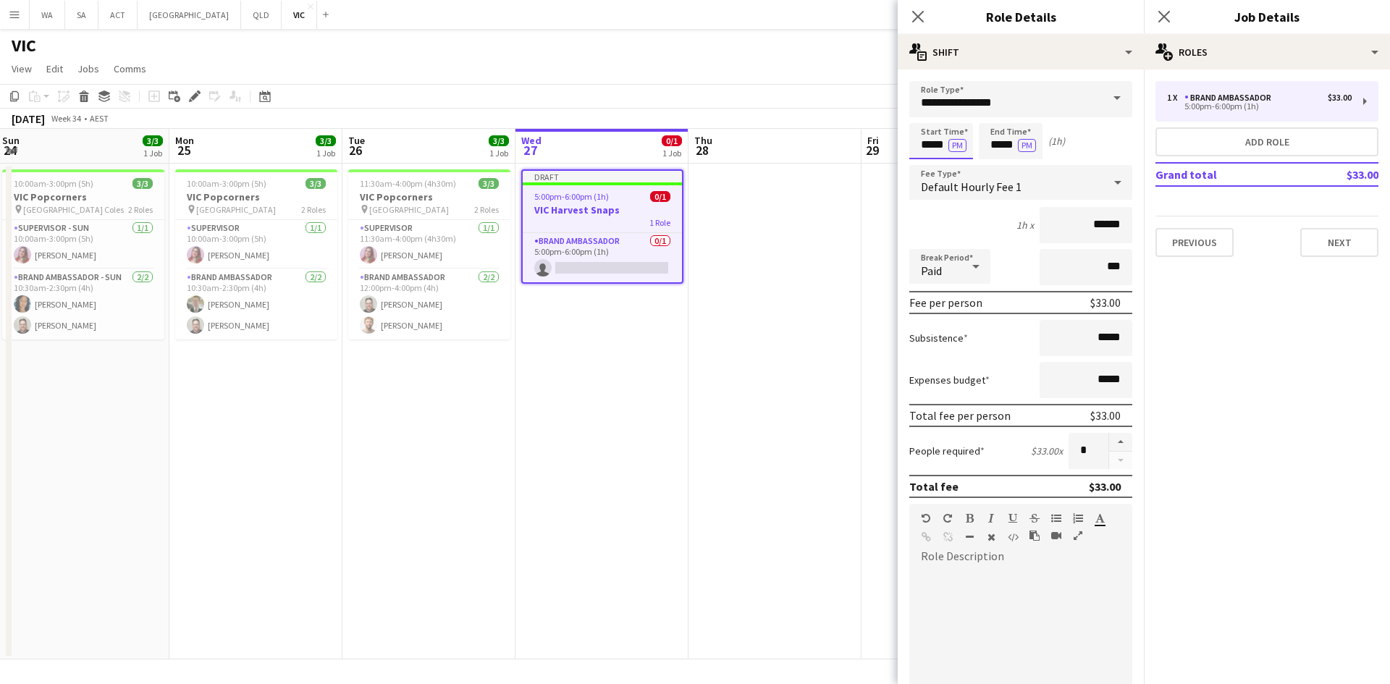
click at [929, 133] on input "*****" at bounding box center [941, 141] width 64 height 36
click at [924, 167] on div at bounding box center [926, 166] width 29 height 14
type input "*****"
click at [924, 167] on div at bounding box center [926, 166] width 29 height 14
click at [996, 145] on input "*****" at bounding box center [1010, 141] width 64 height 36
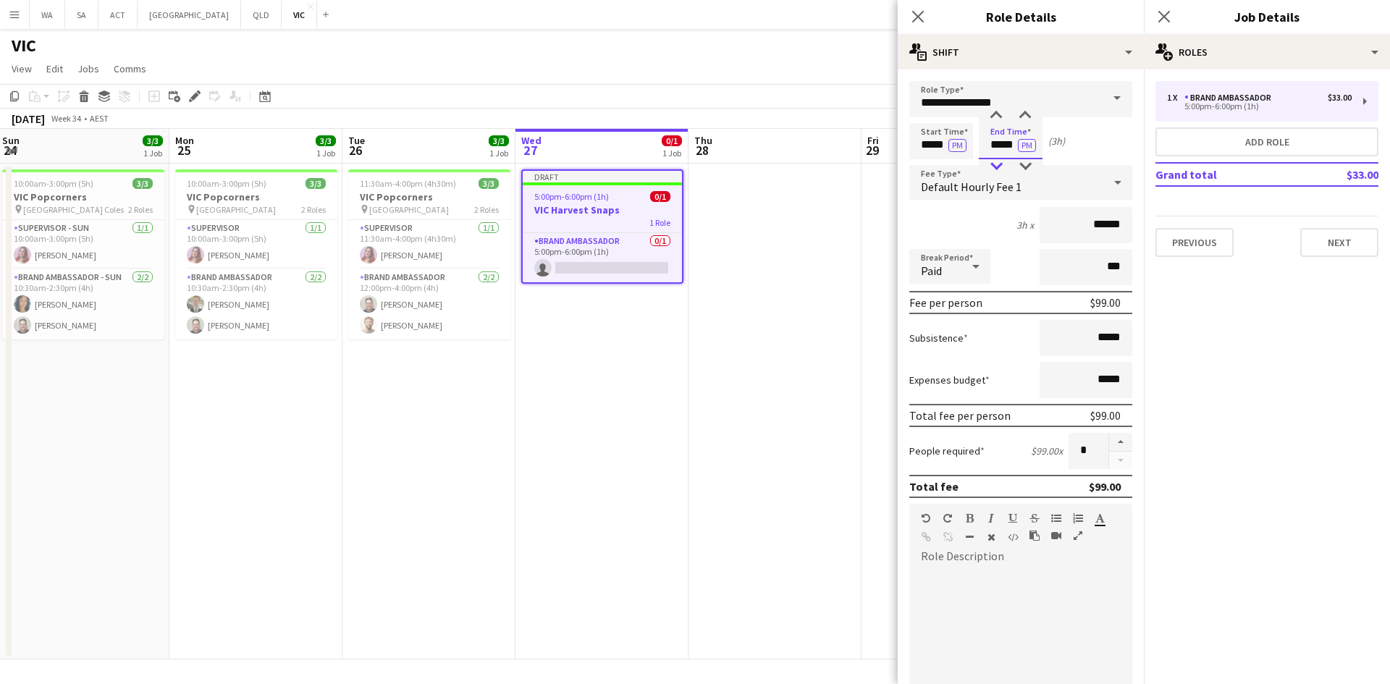
type input "*****"
click at [994, 163] on div at bounding box center [995, 166] width 29 height 14
drag, startPoint x: 921, startPoint y: 132, endPoint x: 934, endPoint y: 158, distance: 29.8
click at [922, 135] on input "*****" at bounding box center [941, 141] width 64 height 36
type input "*****"
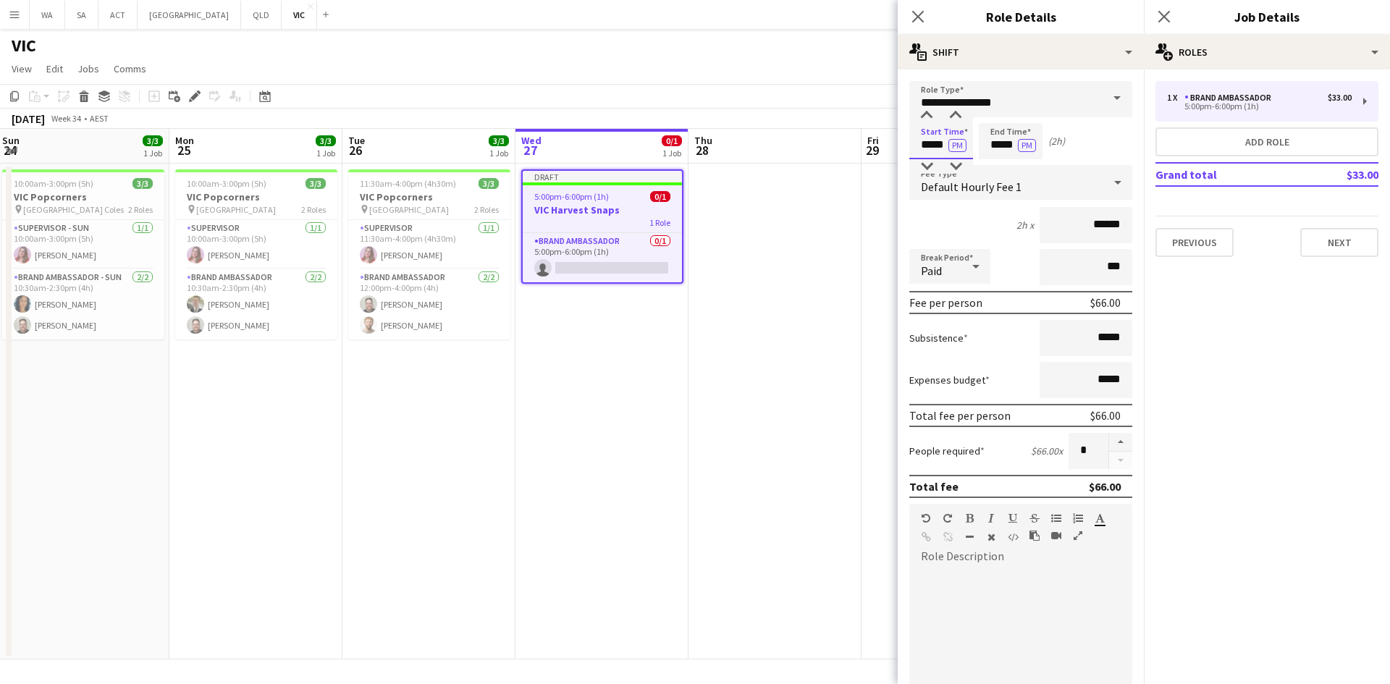
click at [934, 159] on div at bounding box center [926, 166] width 29 height 14
click at [984, 148] on input "*****" at bounding box center [1010, 141] width 64 height 36
type input "*****"
click at [995, 169] on div at bounding box center [995, 166] width 29 height 14
click at [925, 148] on input "*****" at bounding box center [941, 141] width 64 height 36
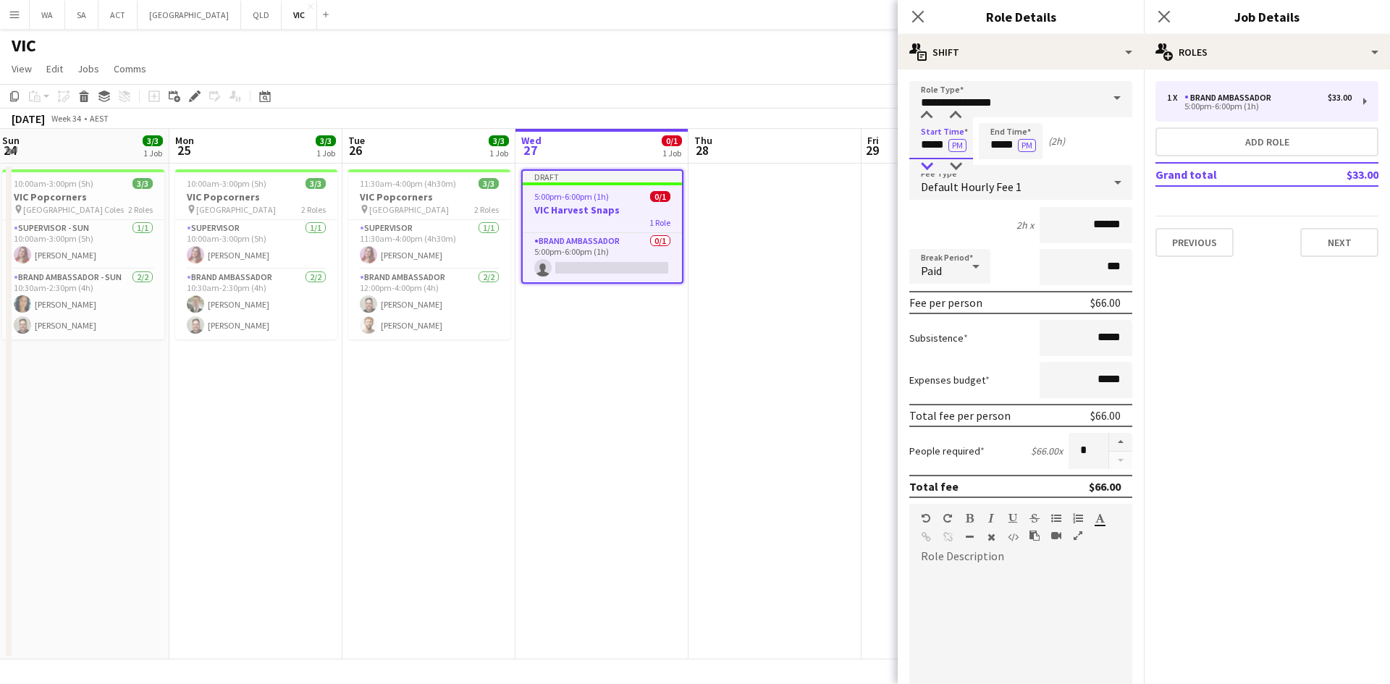
type input "*****"
click at [928, 166] on div at bounding box center [926, 166] width 29 height 14
click at [994, 556] on div "default Heading 1 Heading 2 Heading 3 Heading 4 Heading 5 Heading 6 Heading 7 P…" at bounding box center [1020, 531] width 223 height 54
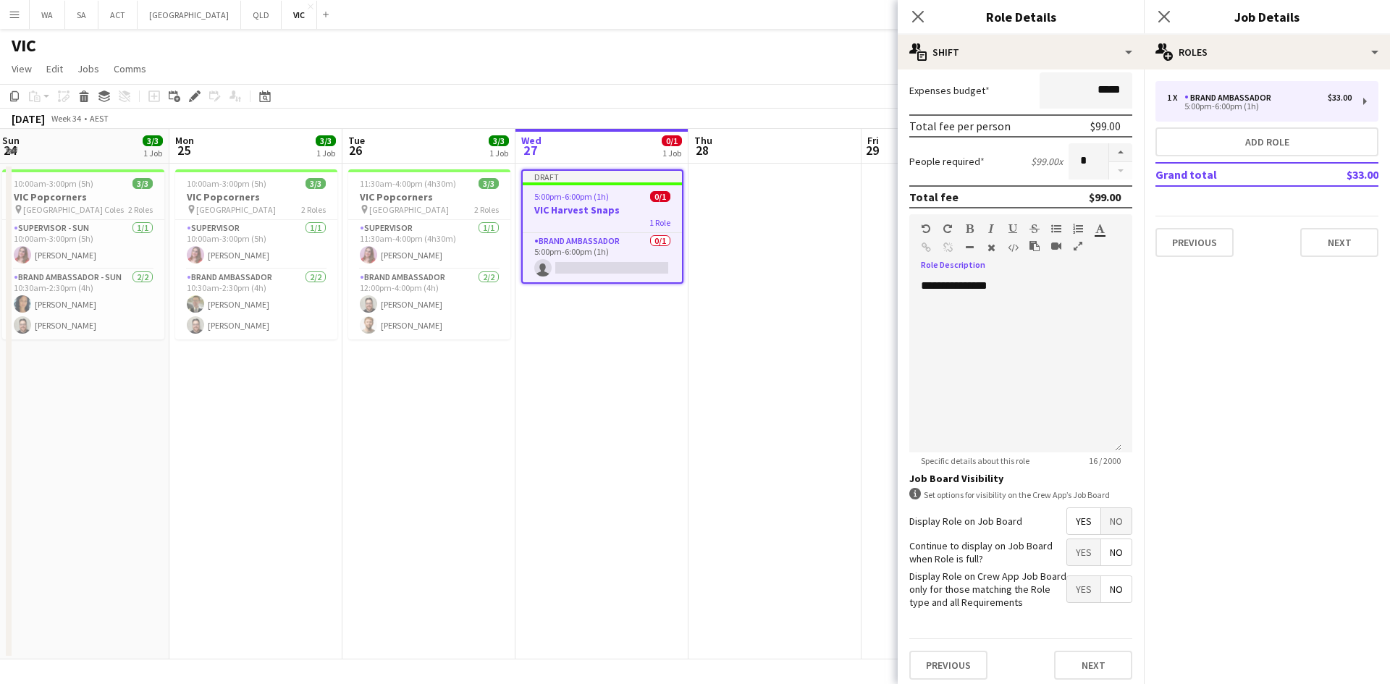
click at [1101, 515] on span "No" at bounding box center [1116, 521] width 30 height 26
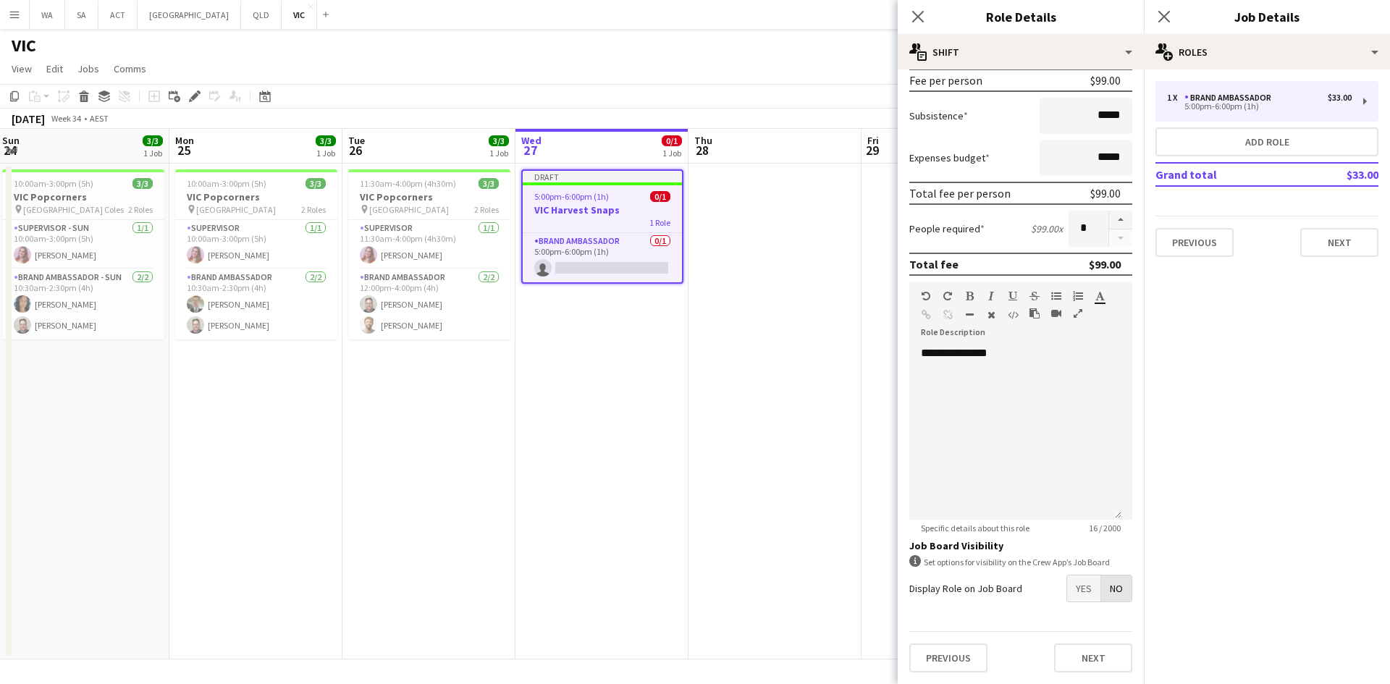
scroll to position [222, 0]
click at [1096, 652] on button "Next" at bounding box center [1093, 657] width 78 height 29
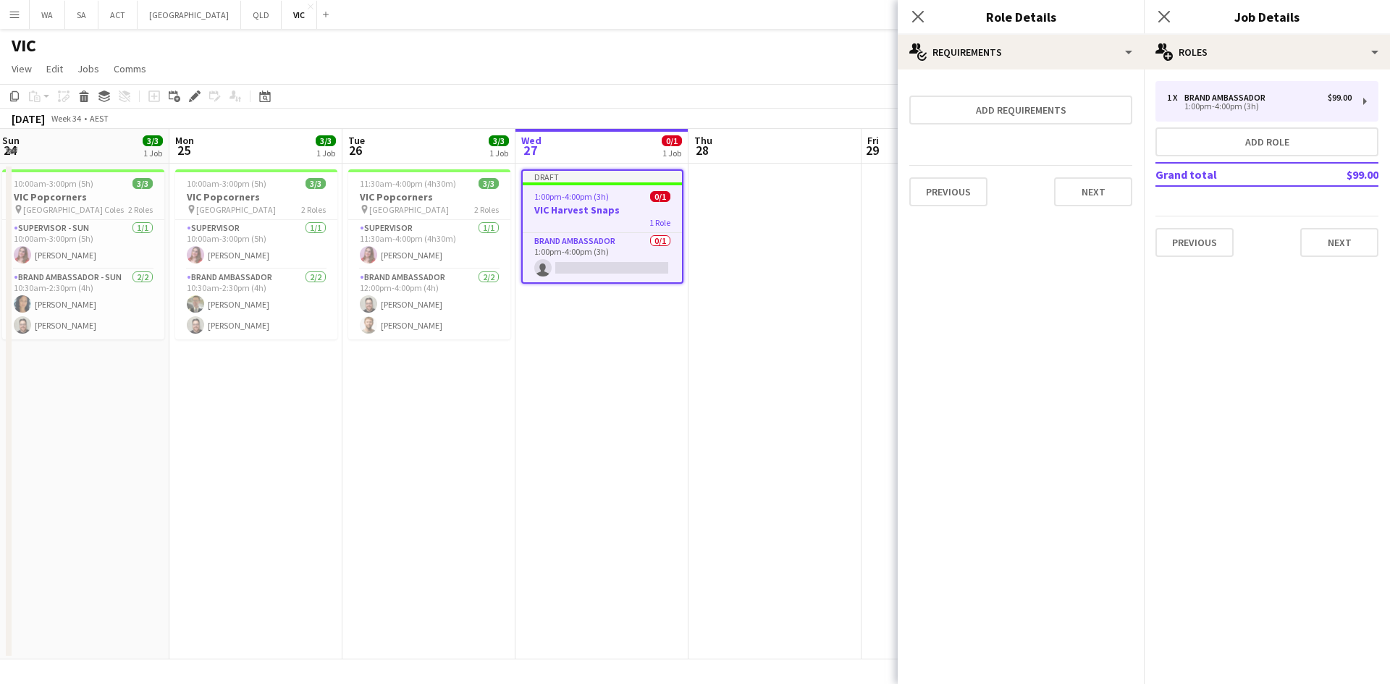
scroll to position [0, 0]
click at [837, 445] on app-date-cell at bounding box center [774, 412] width 173 height 496
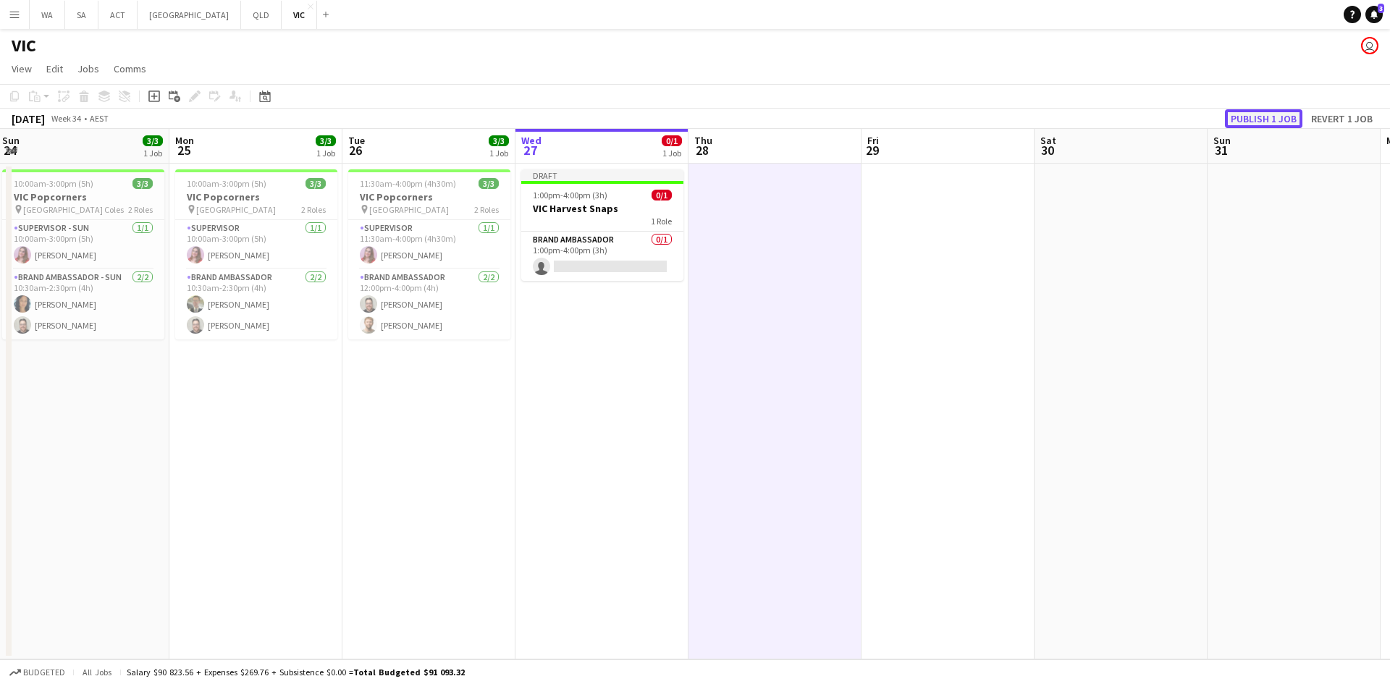
click at [1259, 110] on button "Publish 1 job" at bounding box center [1263, 118] width 77 height 19
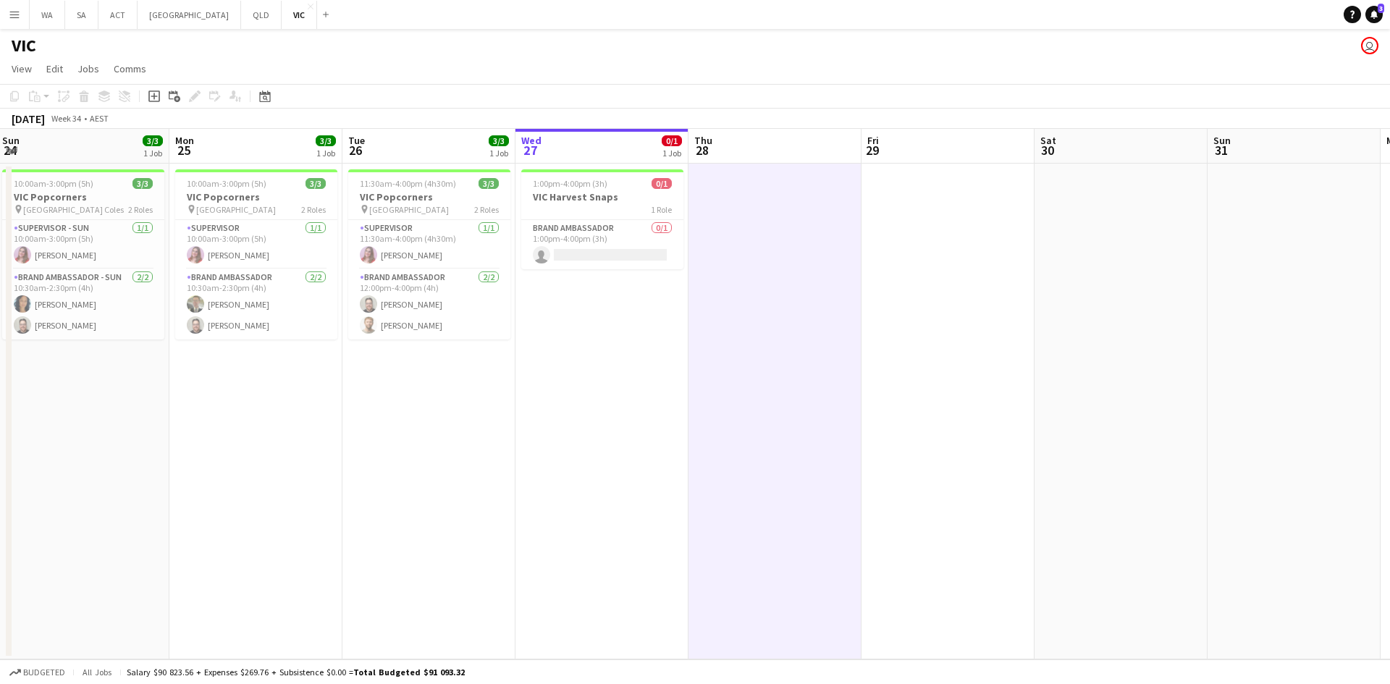
click at [892, 227] on app-date-cell at bounding box center [947, 412] width 173 height 496
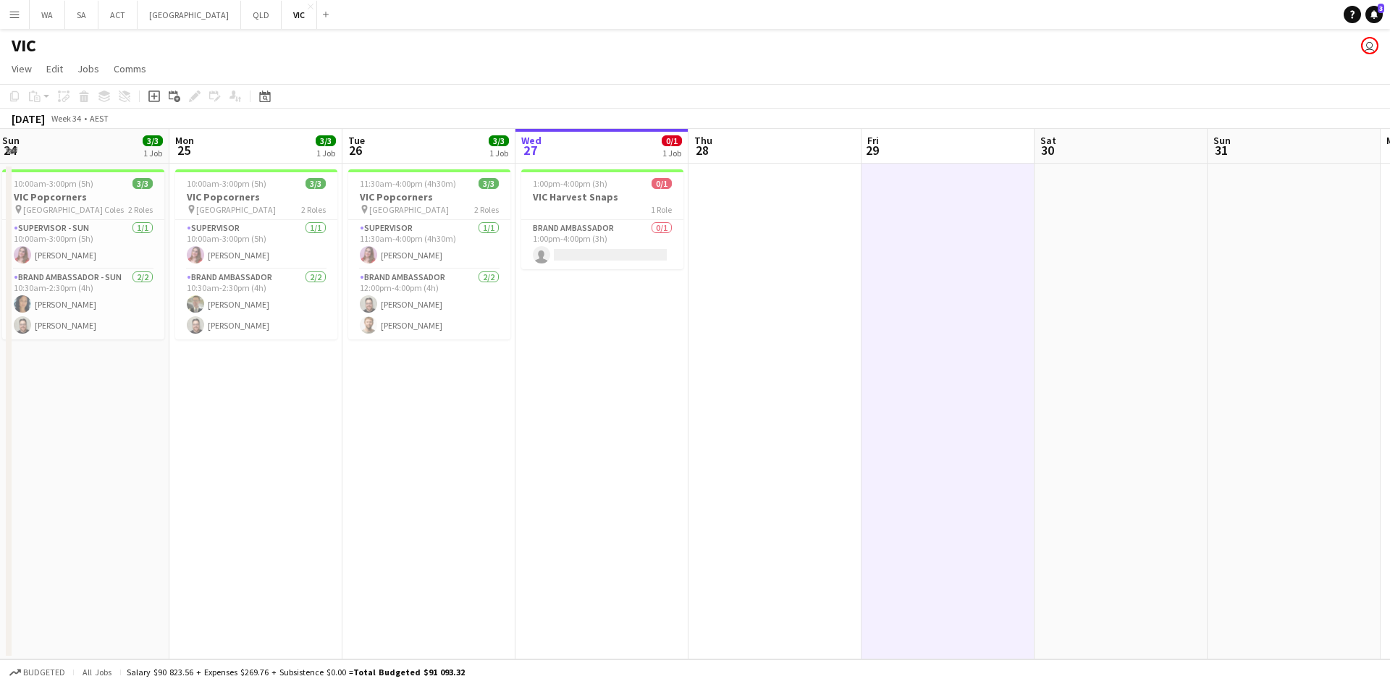
drag, startPoint x: 787, startPoint y: 224, endPoint x: 805, endPoint y: 224, distance: 18.8
click at [805, 224] on app-calendar-viewport "Fri 22 3/3 1 Job Sat 23 7/7 2 Jobs Sun 24 3/3 1 Job Mon 25 3/3 1 Job Tue 26 3/3…" at bounding box center [695, 394] width 1390 height 530
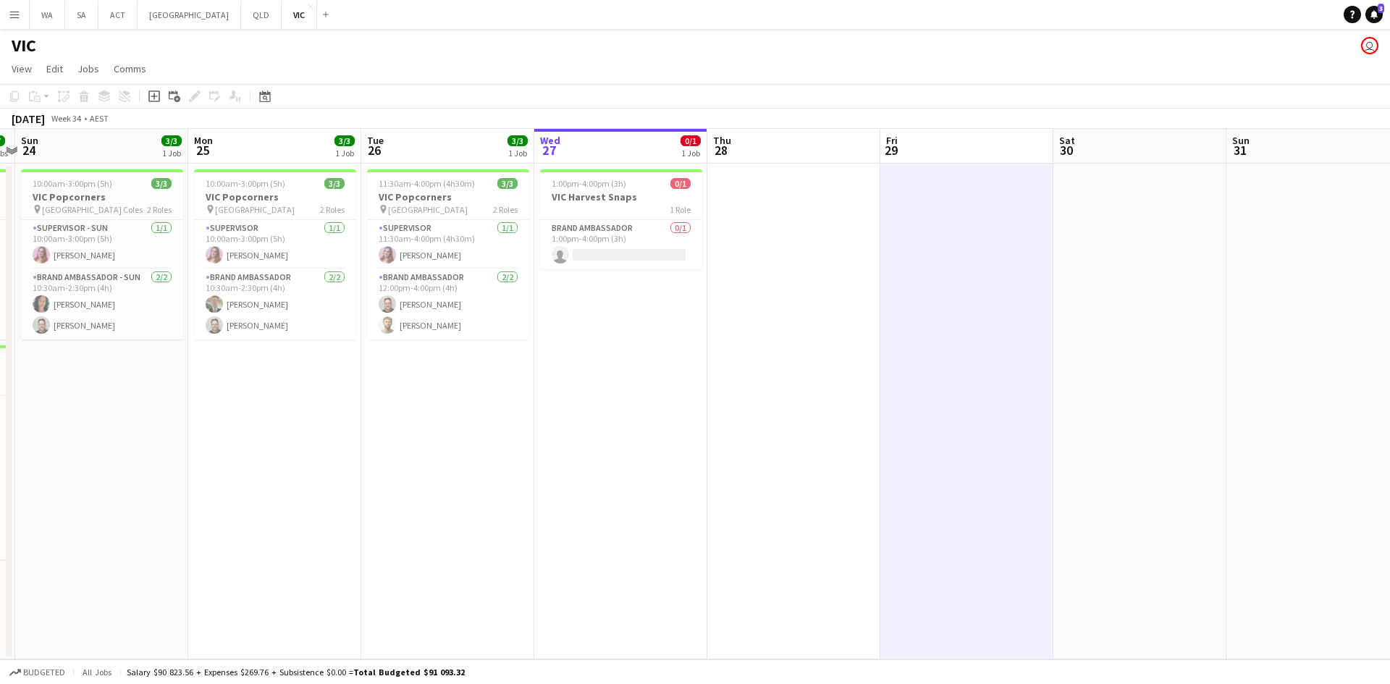
click at [805, 224] on app-date-cell at bounding box center [793, 412] width 173 height 496
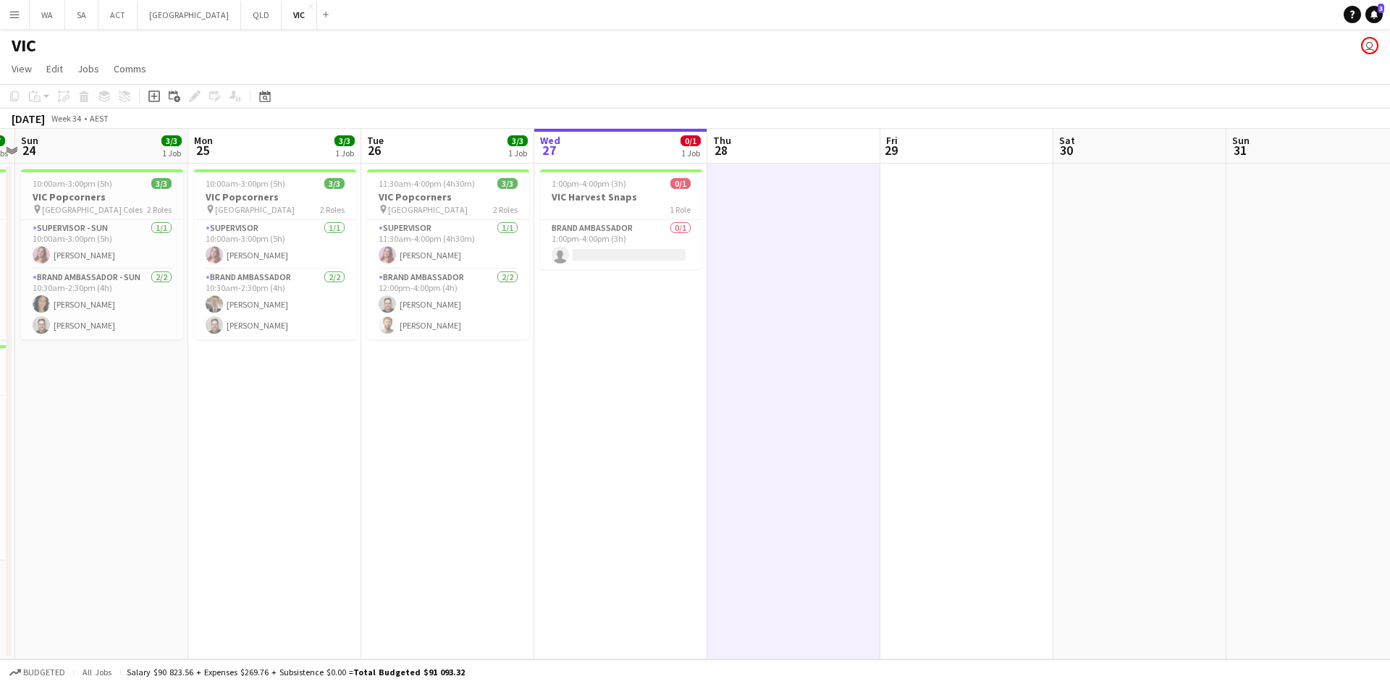
click at [805, 224] on app-date-cell at bounding box center [793, 412] width 173 height 496
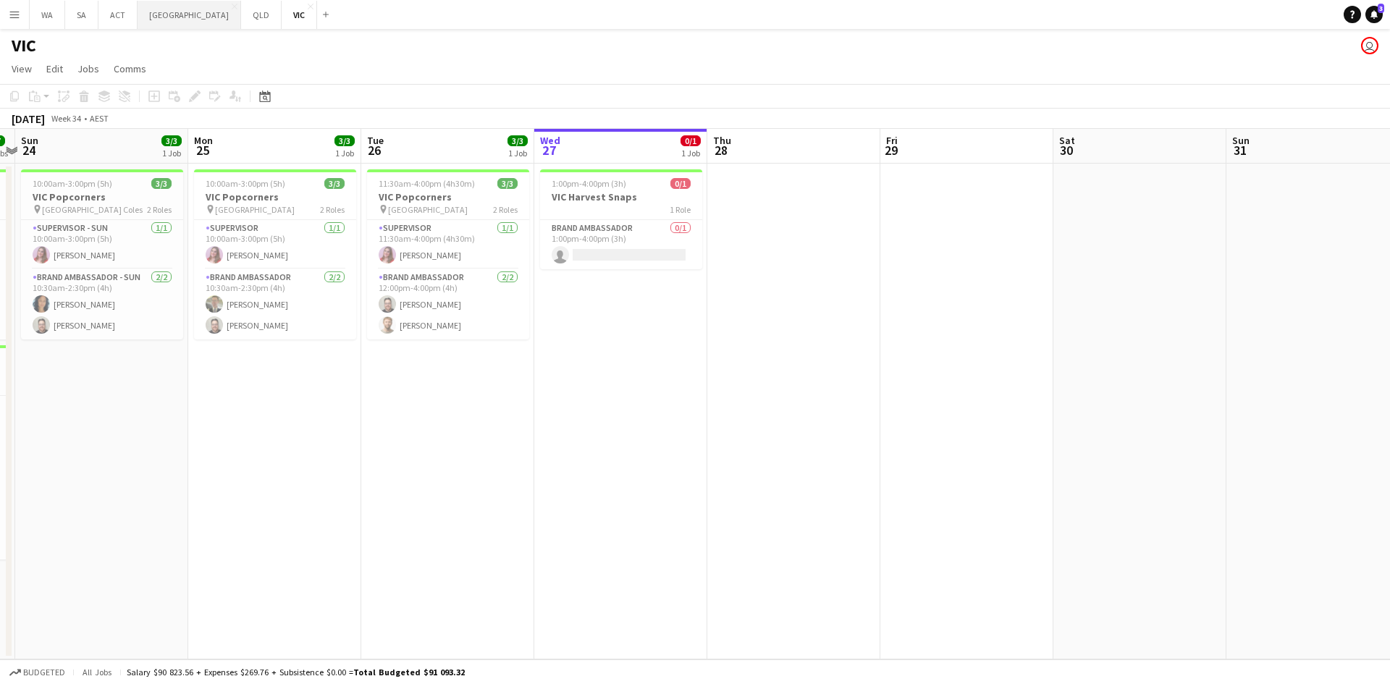
drag, startPoint x: 152, startPoint y: 18, endPoint x: 163, endPoint y: 25, distance: 12.7
click at [152, 18] on button "NSW Close" at bounding box center [189, 15] width 103 height 28
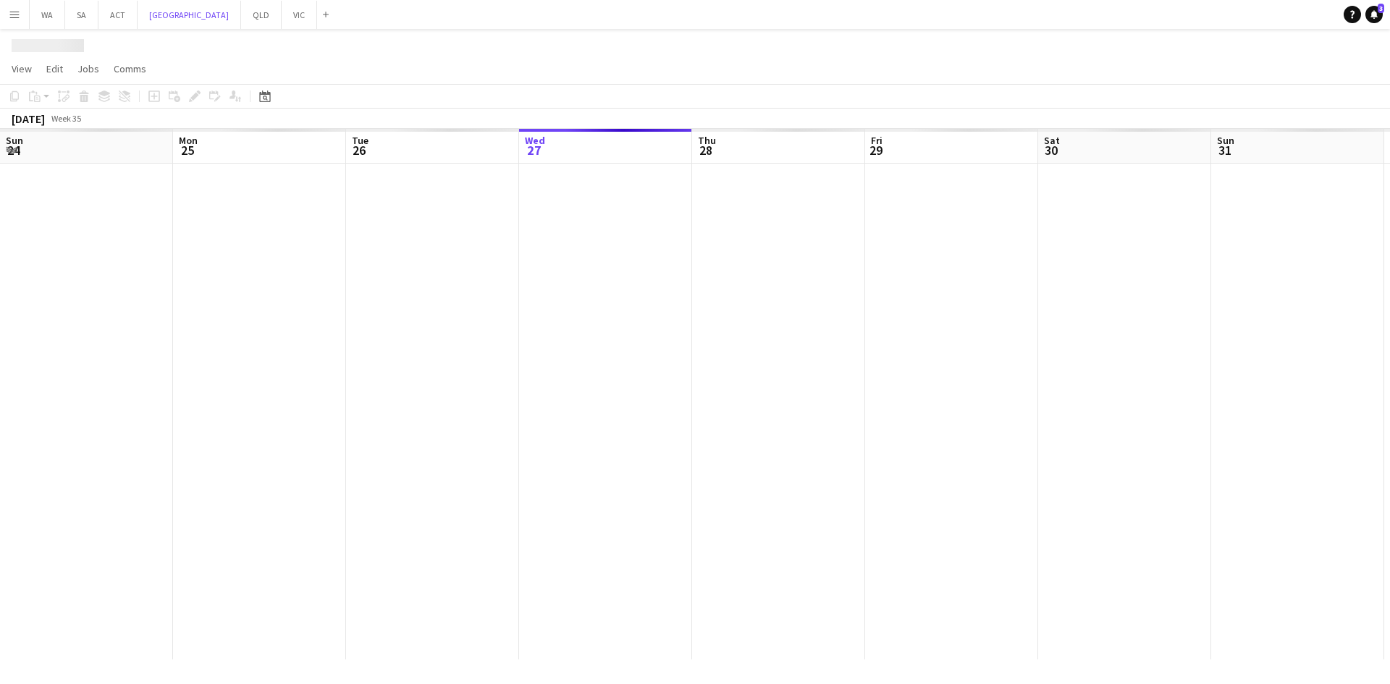
scroll to position [0, 346]
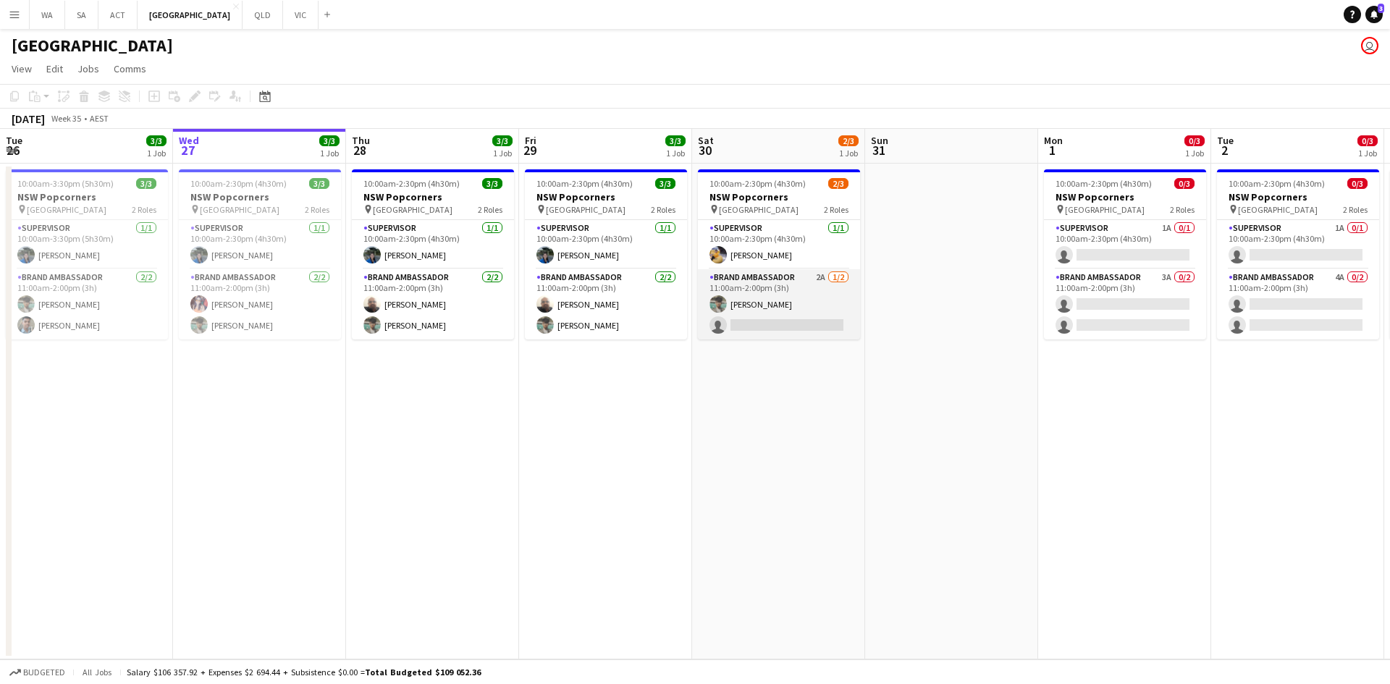
click at [795, 311] on app-card-role "Brand Ambassador 2A [DATE] 11:00am-2:00pm (3h) [PERSON_NAME] single-neutral-act…" at bounding box center [779, 304] width 162 height 70
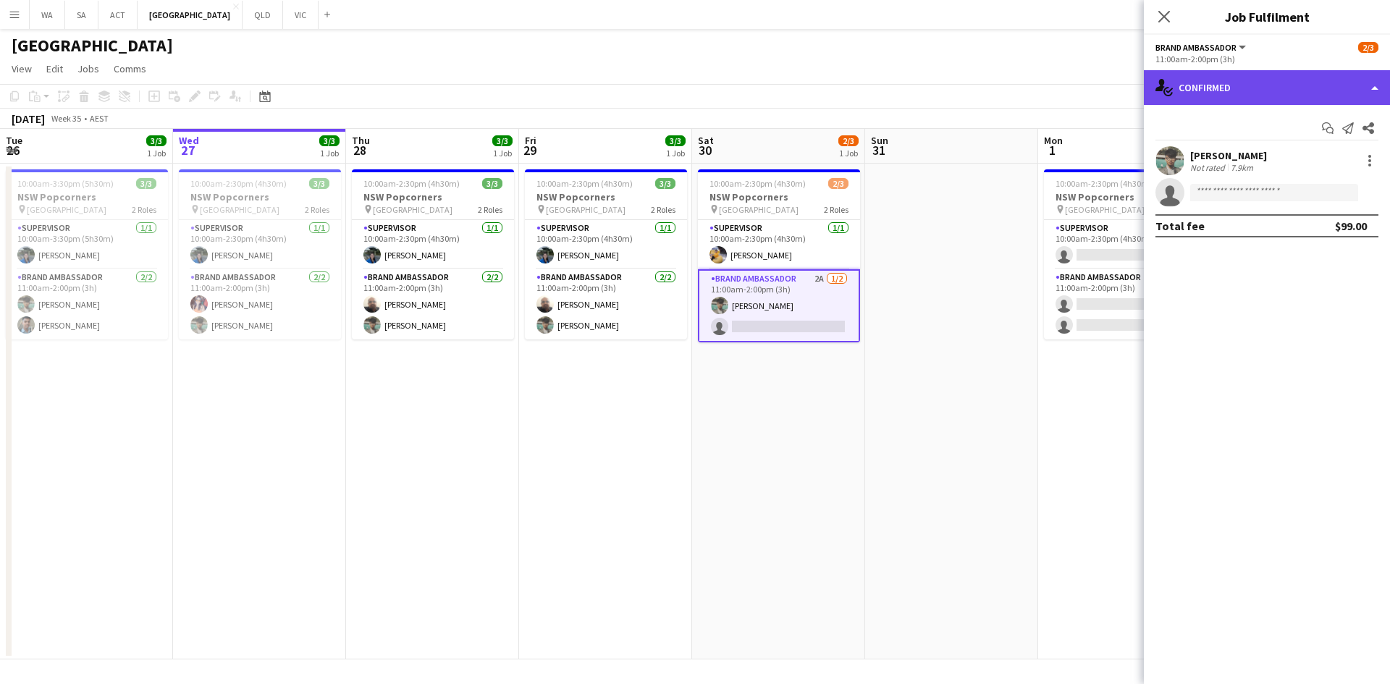
click at [1258, 81] on div "single-neutral-actions-check-2 Confirmed" at bounding box center [1266, 87] width 246 height 35
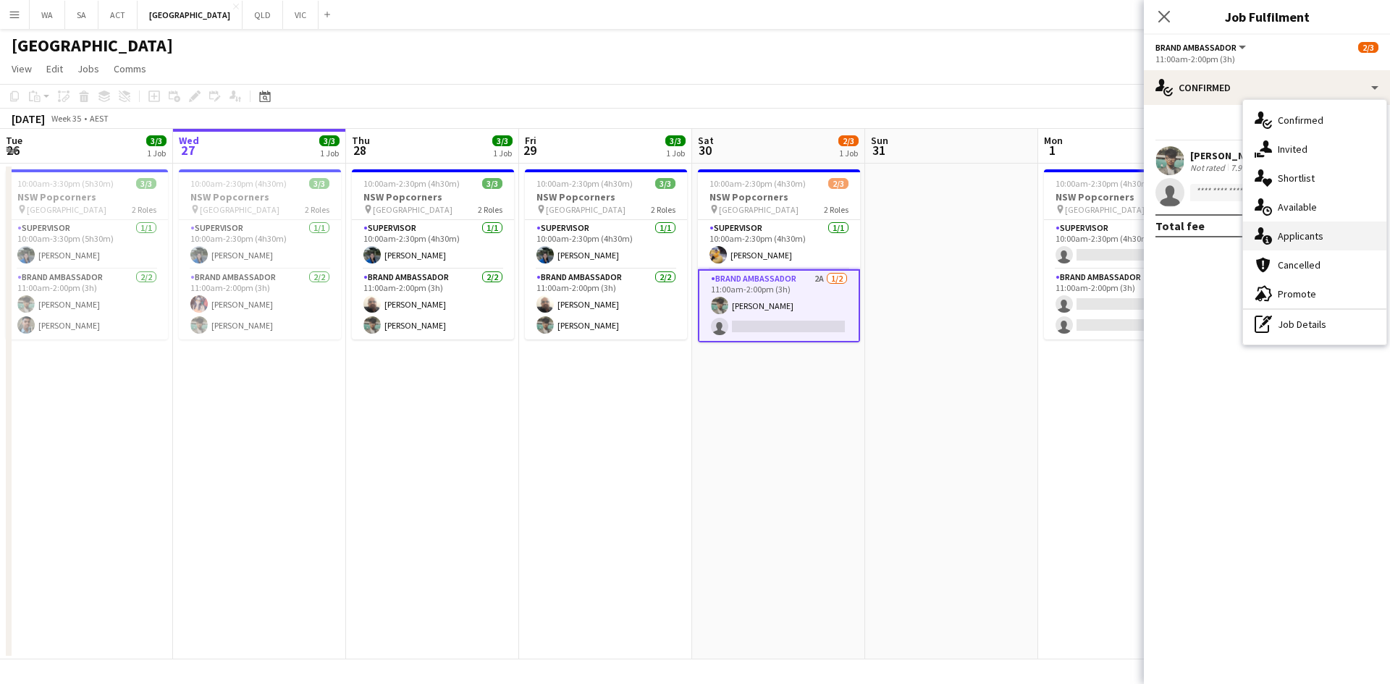
click at [1290, 247] on div "single-neutral-actions-information Applicants" at bounding box center [1314, 235] width 143 height 29
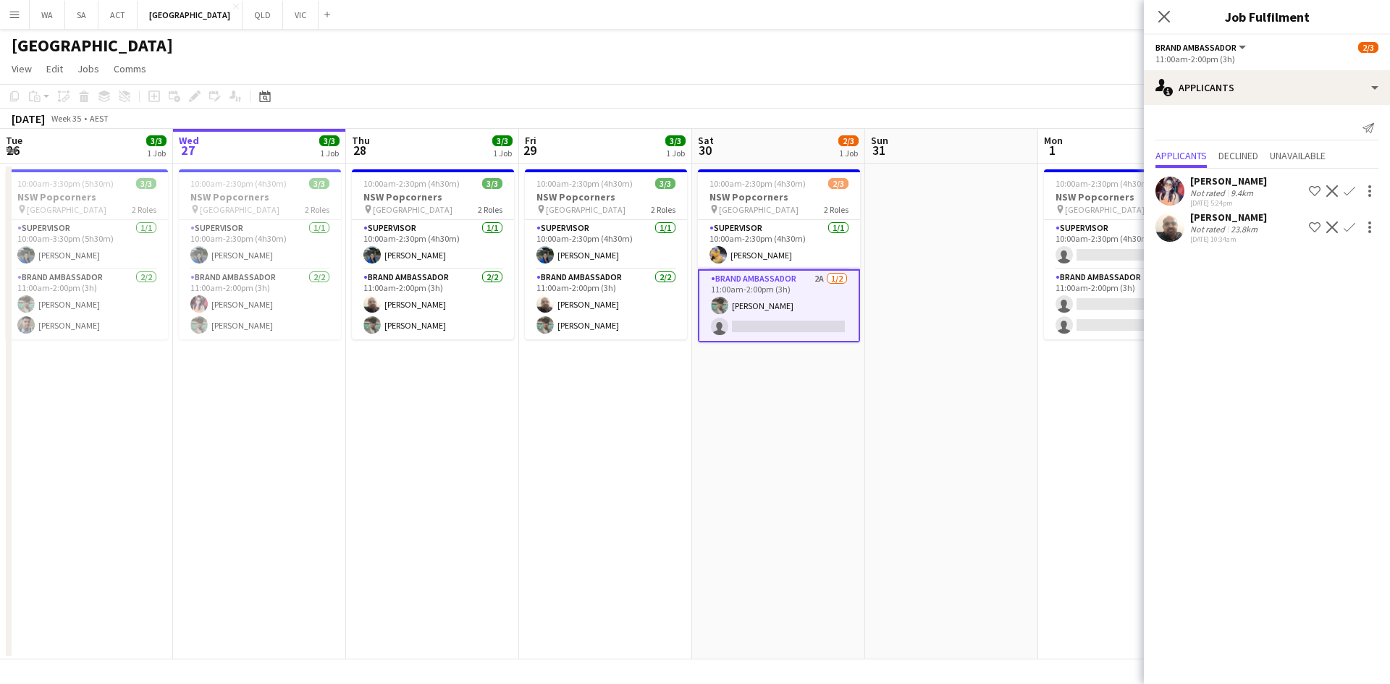
click at [1346, 228] on app-icon "Confirm" at bounding box center [1349, 227] width 12 height 12
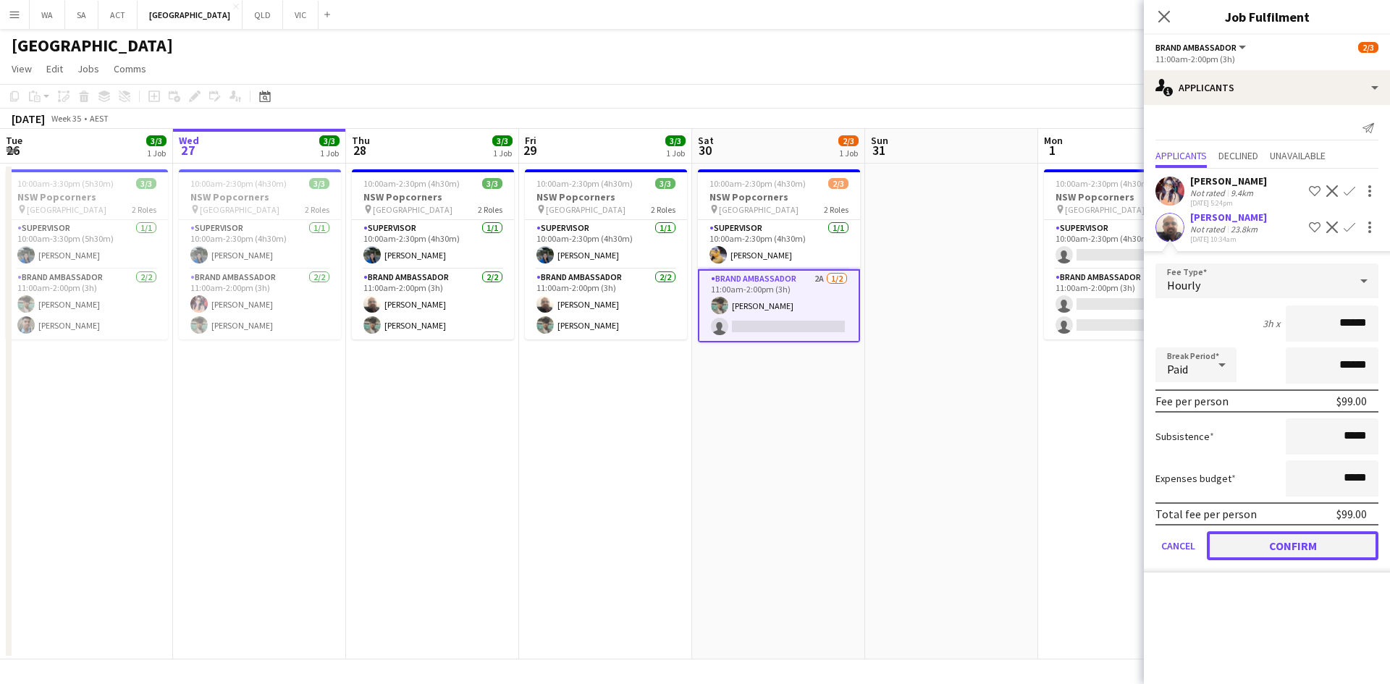
click at [1301, 536] on button "Confirm" at bounding box center [1292, 545] width 172 height 29
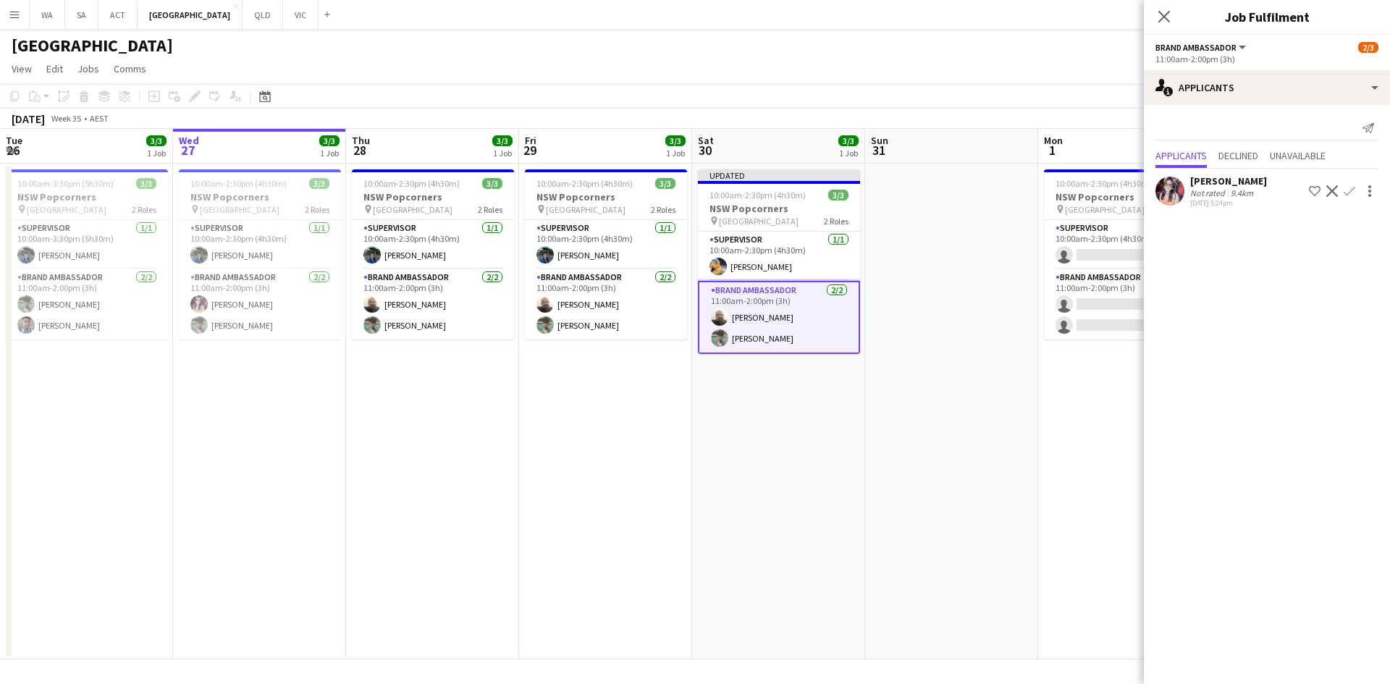
click at [1030, 75] on app-page-menu "View Day view expanded Day view collapsed Month view Date picker Jump to [DATE]…" at bounding box center [695, 70] width 1390 height 28
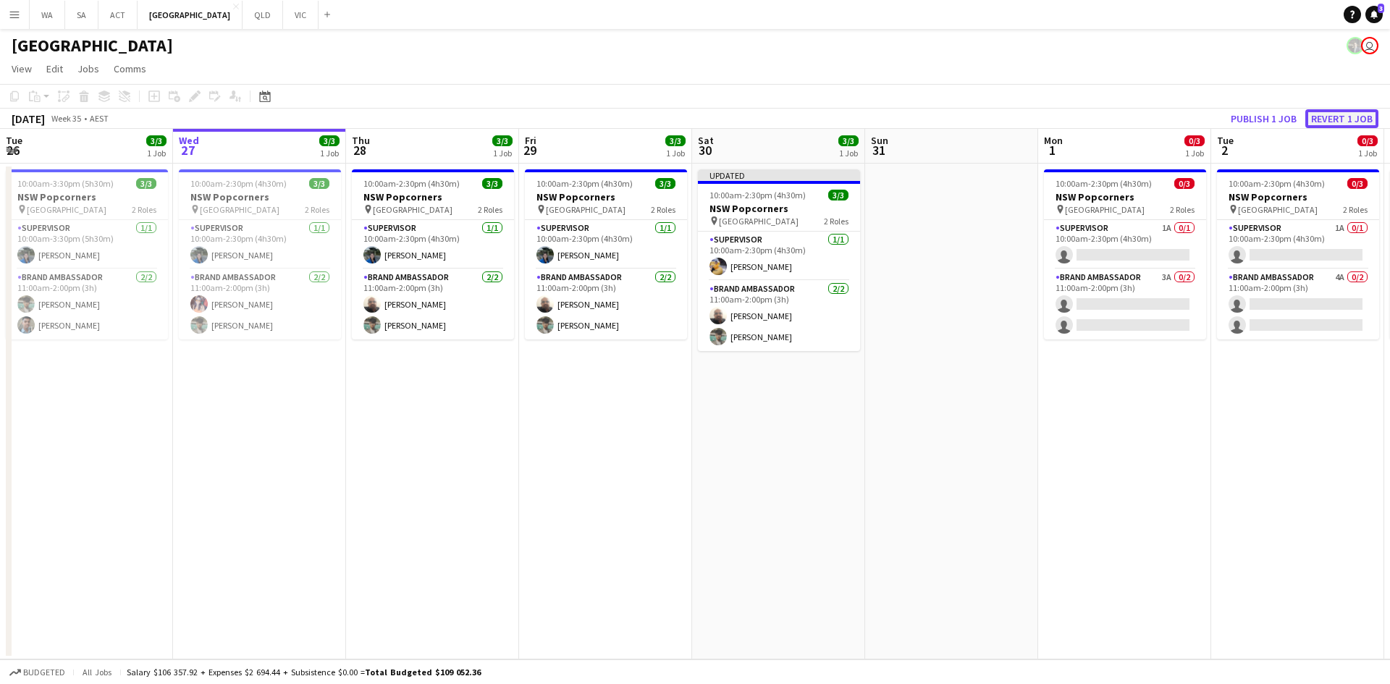
click at [1324, 118] on button "Revert 1 job" at bounding box center [1341, 118] width 73 height 19
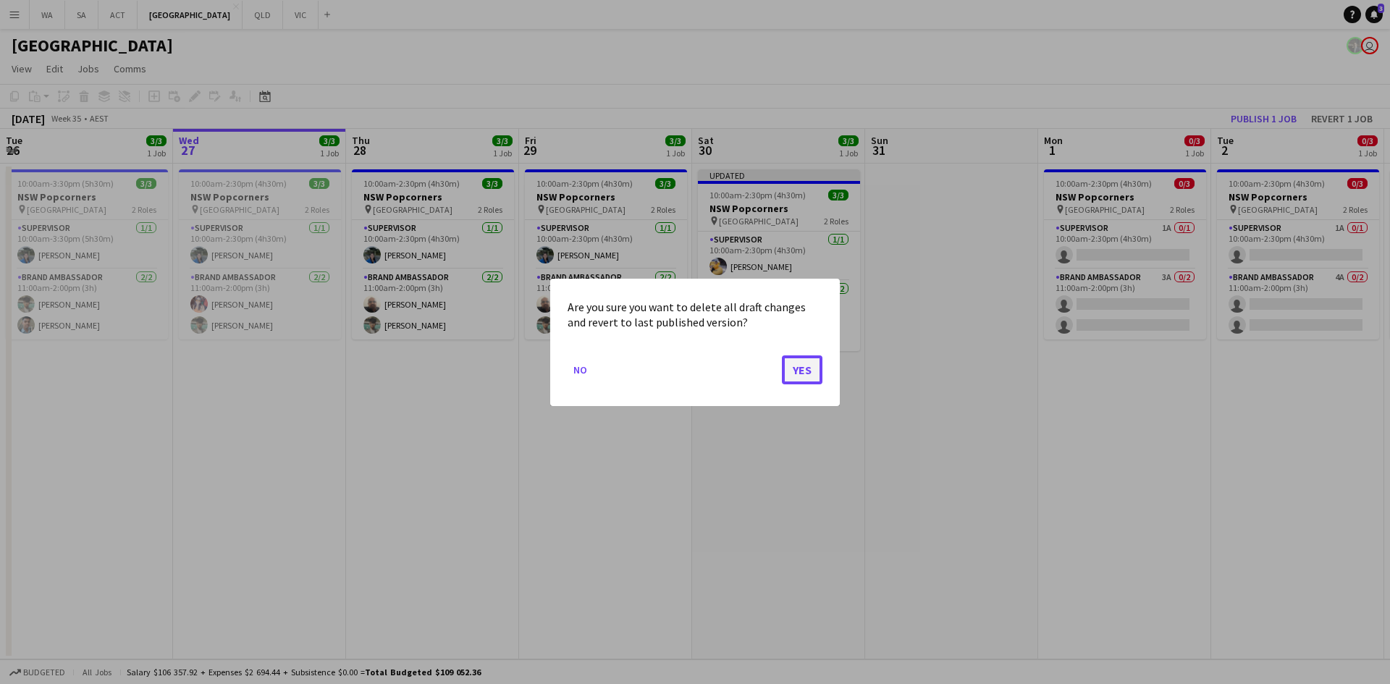
click at [791, 368] on button "Yes" at bounding box center [802, 369] width 41 height 29
